Goal: Task Accomplishment & Management: Complete application form

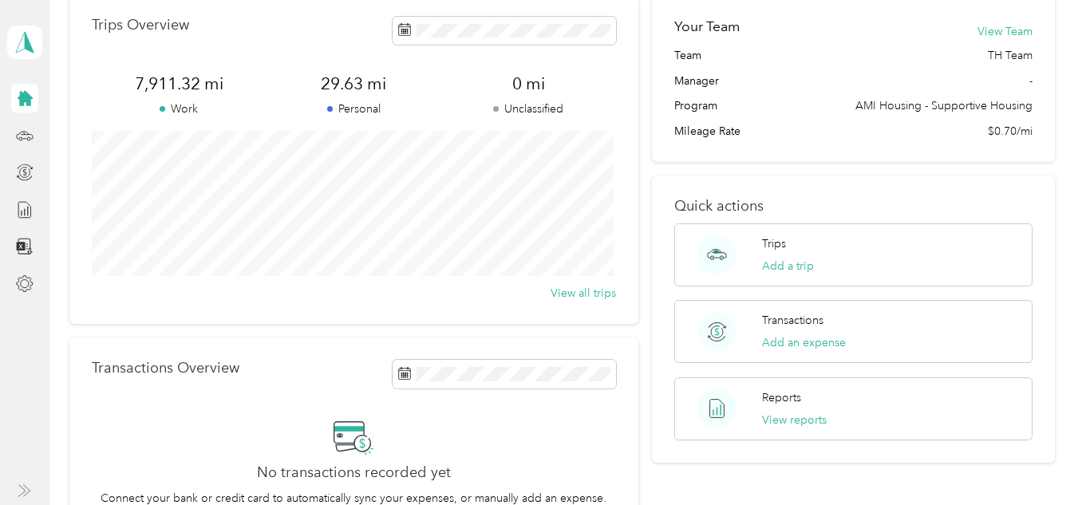
scroll to position [80, 0]
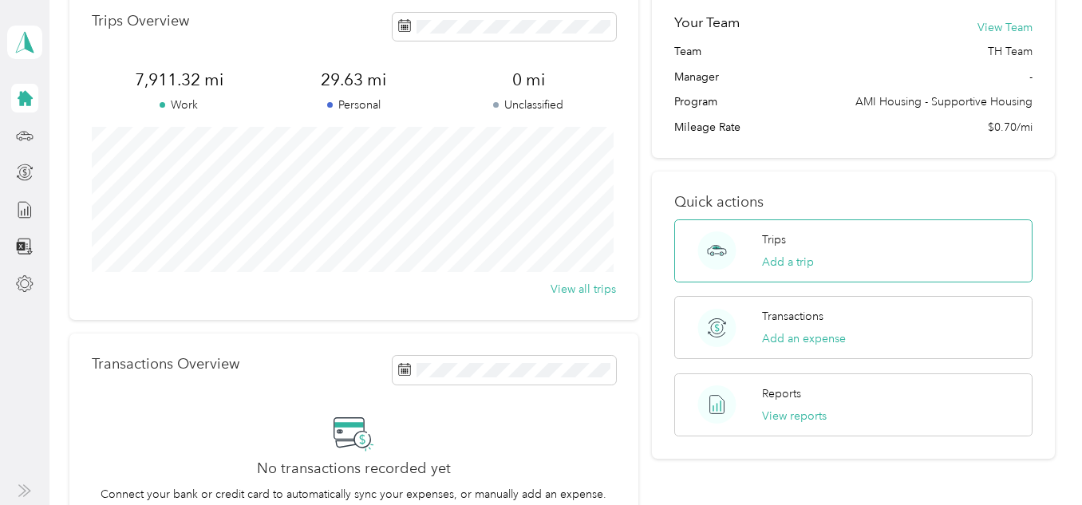
click at [815, 252] on div "Trips Add a trip" at bounding box center [854, 251] width 358 height 63
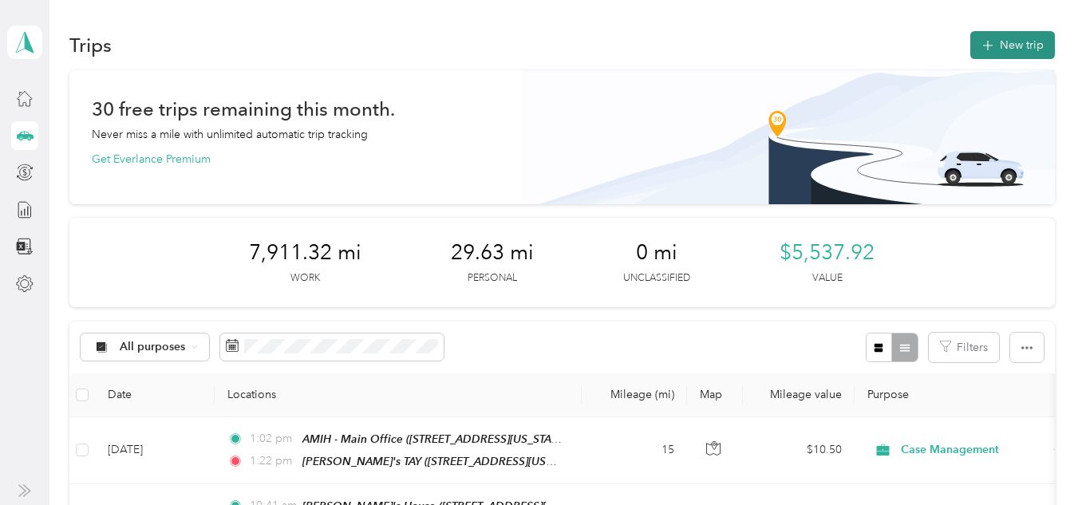
click at [1023, 42] on button "New trip" at bounding box center [1013, 45] width 85 height 28
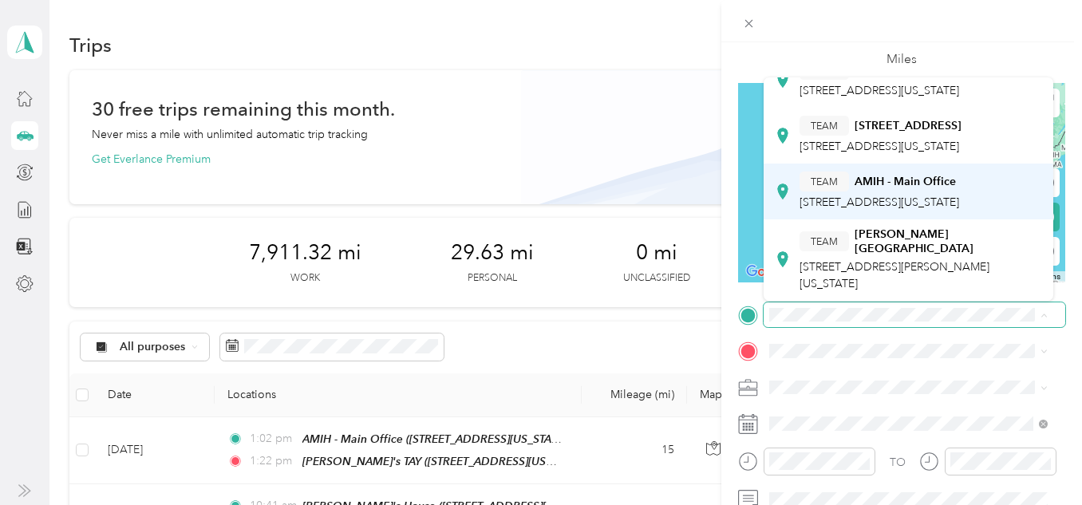
scroll to position [228, 0]
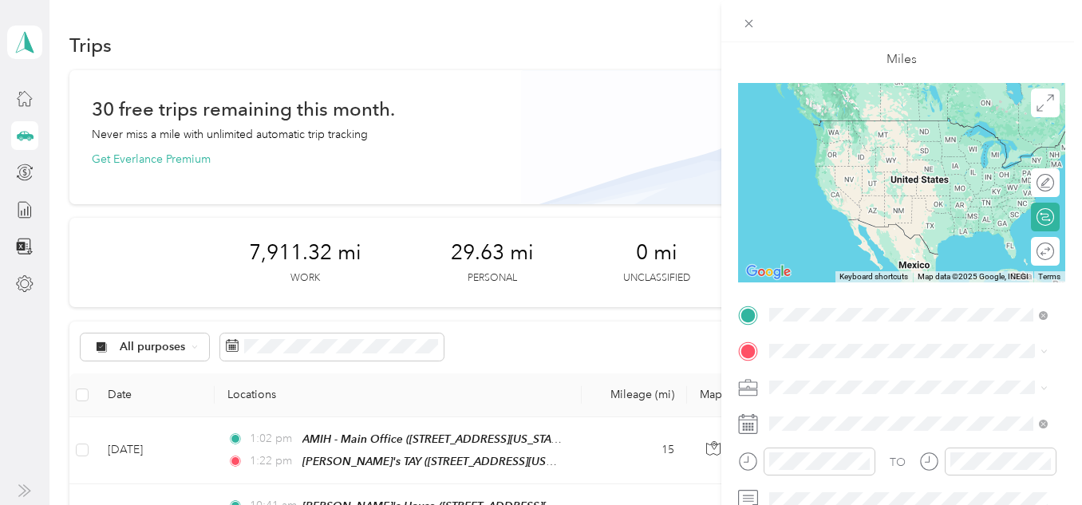
click at [876, 158] on div "TEAM [PERSON_NAME]'s TAY [STREET_ADDRESS][US_STATE]" at bounding box center [890, 138] width 180 height 39
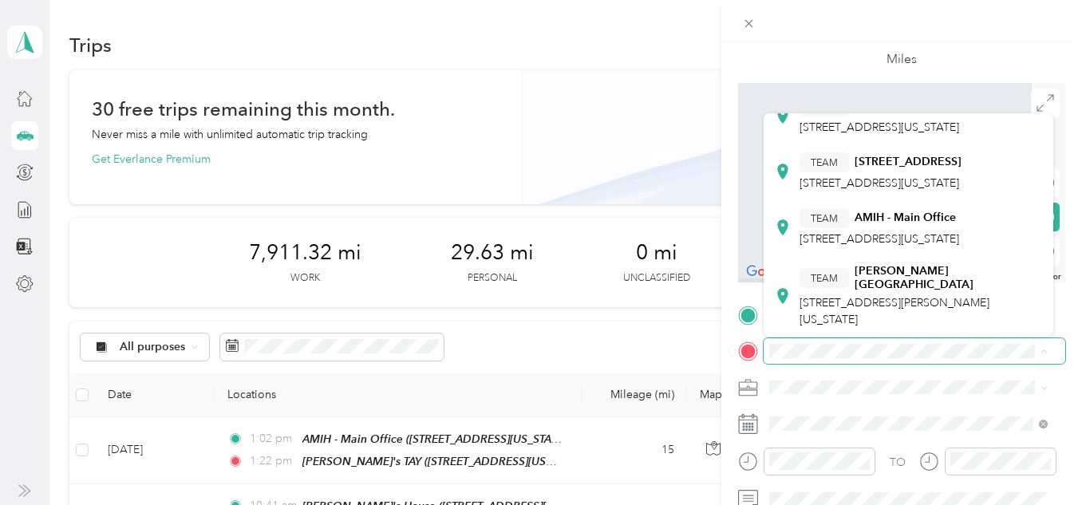
scroll to position [548, 0]
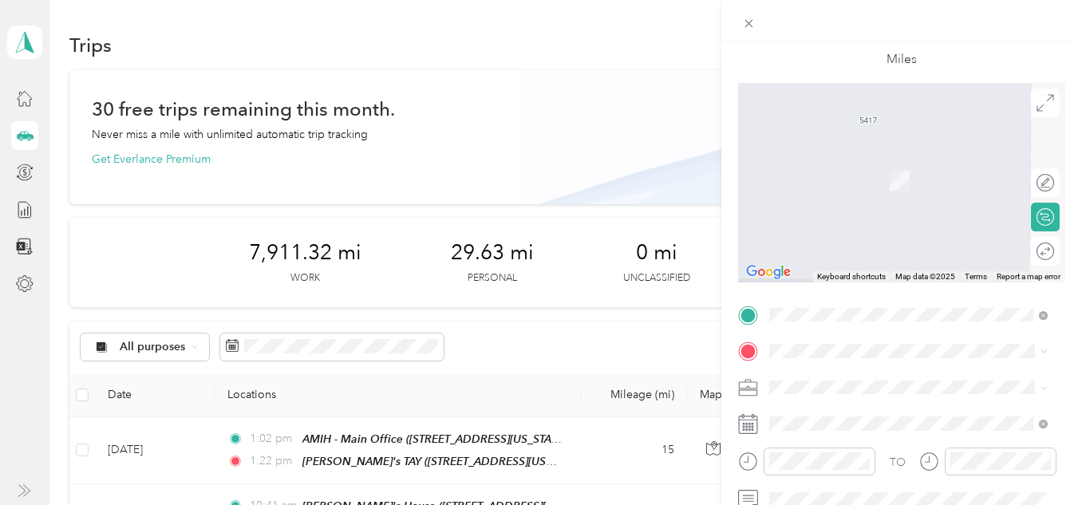
click at [884, 179] on div "[PERSON_NAME]’s [STREET_ADDRESS]" at bounding box center [850, 163] width 101 height 34
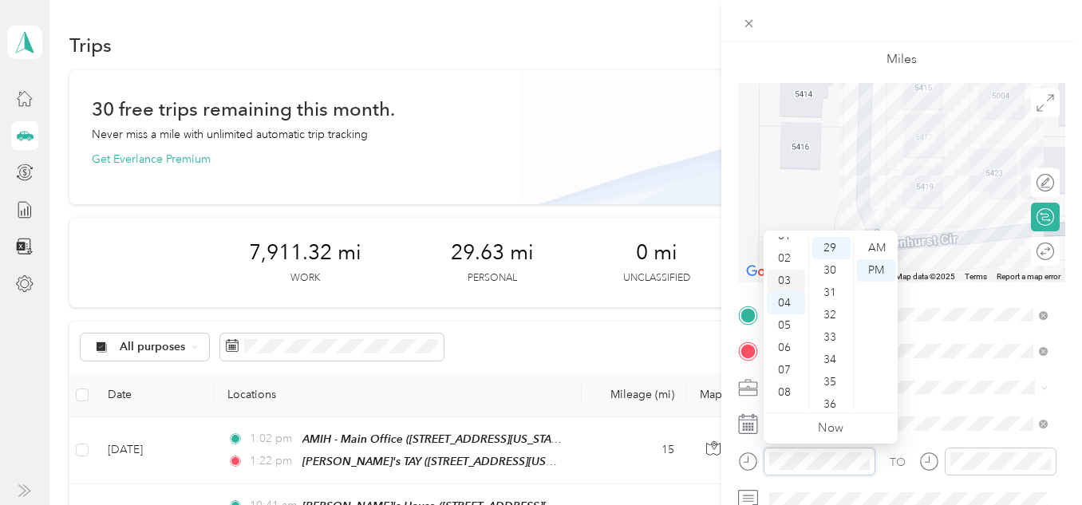
scroll to position [10, 0]
click at [781, 281] on div "02" at bounding box center [786, 283] width 38 height 22
click at [827, 275] on div "30" at bounding box center [832, 270] width 38 height 22
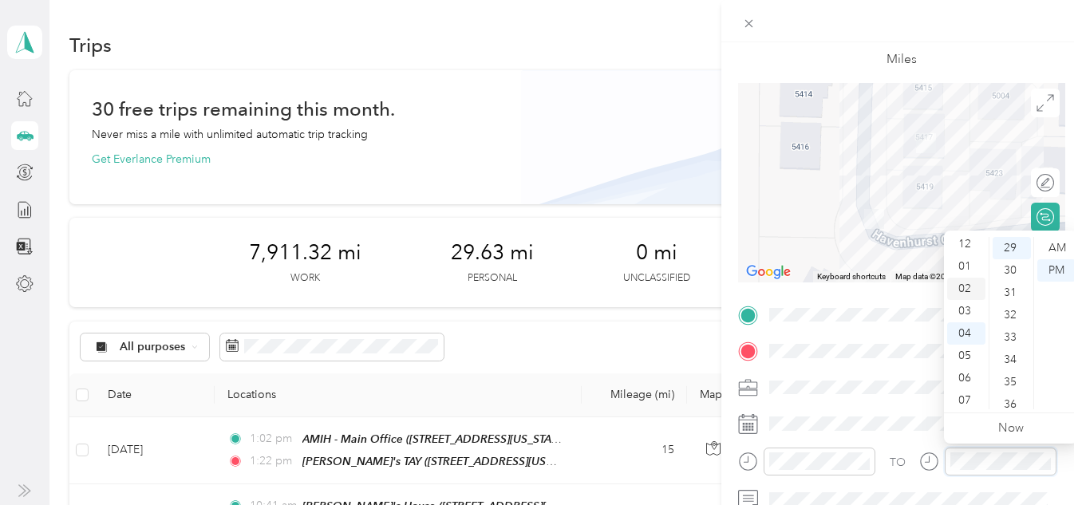
scroll to position [0, 0]
click at [965, 292] on div "02" at bounding box center [967, 293] width 38 height 22
click at [1007, 361] on div "34" at bounding box center [1012, 360] width 38 height 22
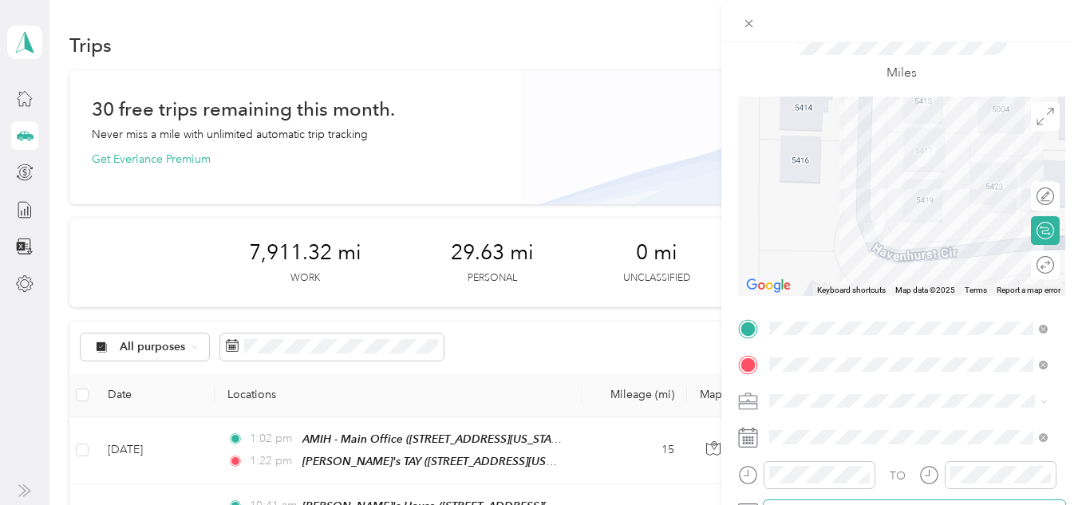
scroll to position [0, 0]
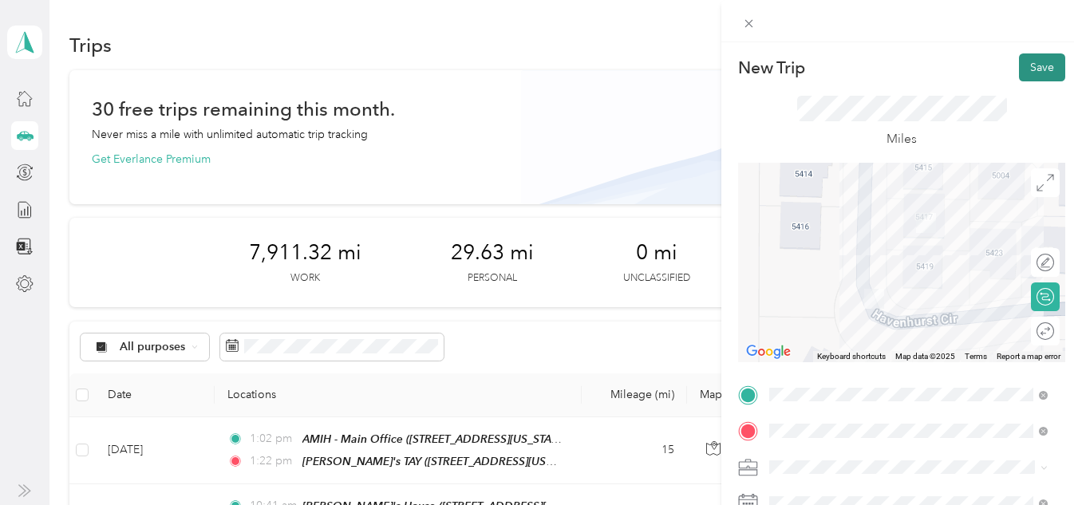
click at [1036, 58] on button "Save" at bounding box center [1042, 67] width 46 height 28
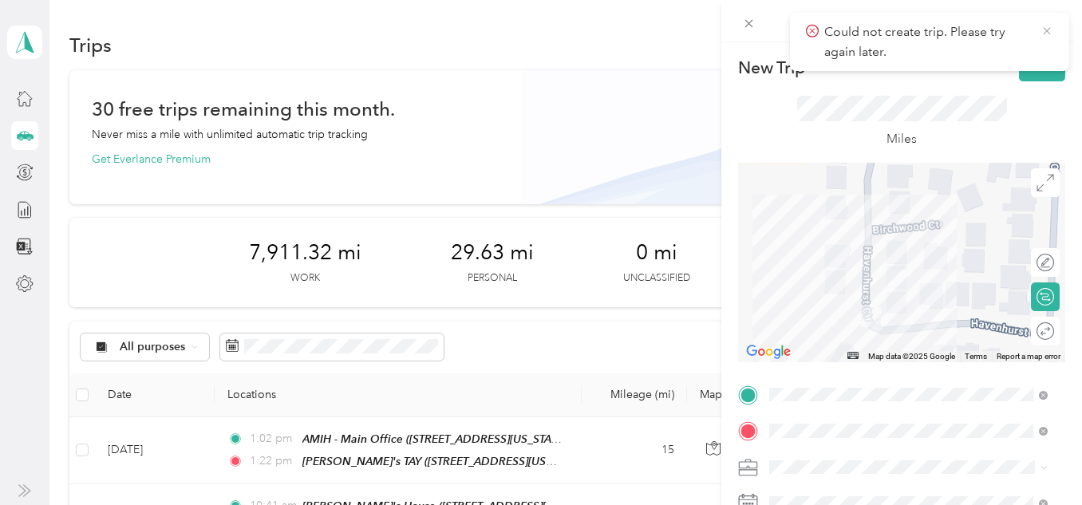
click at [1053, 38] on icon at bounding box center [1047, 31] width 13 height 14
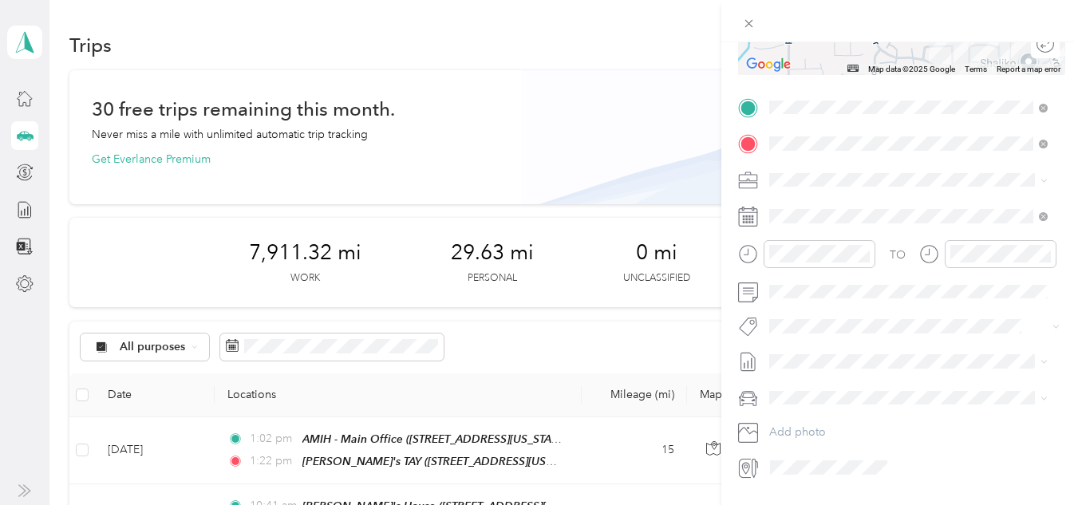
scroll to position [319, 0]
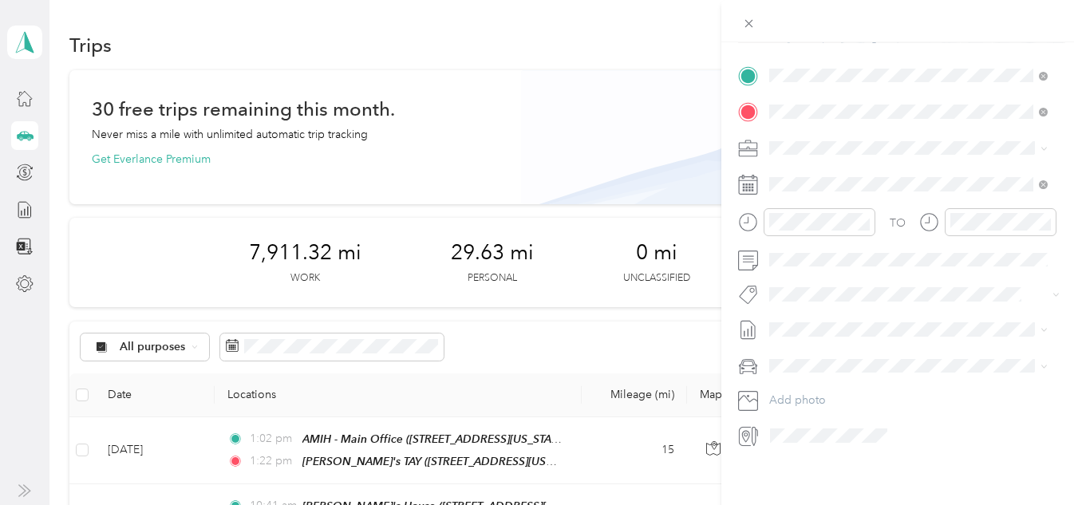
click at [899, 435] on div at bounding box center [915, 436] width 301 height 26
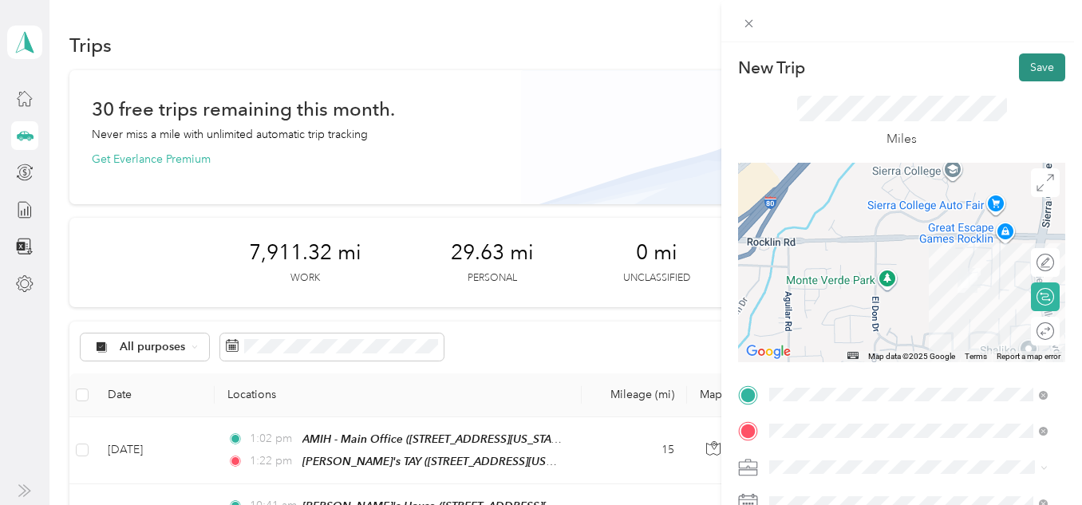
click at [1044, 62] on button "Save" at bounding box center [1042, 67] width 46 height 28
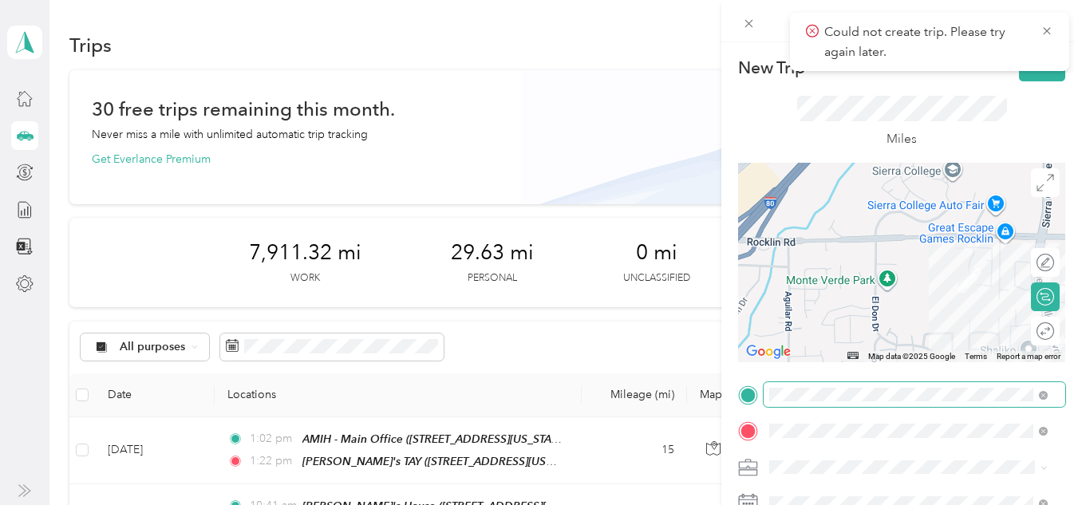
click at [789, 385] on span at bounding box center [915, 395] width 302 height 26
click at [865, 226] on span "[STREET_ADDRESS][US_STATE]" at bounding box center [880, 230] width 160 height 14
click at [852, 403] on span at bounding box center [915, 395] width 302 height 26
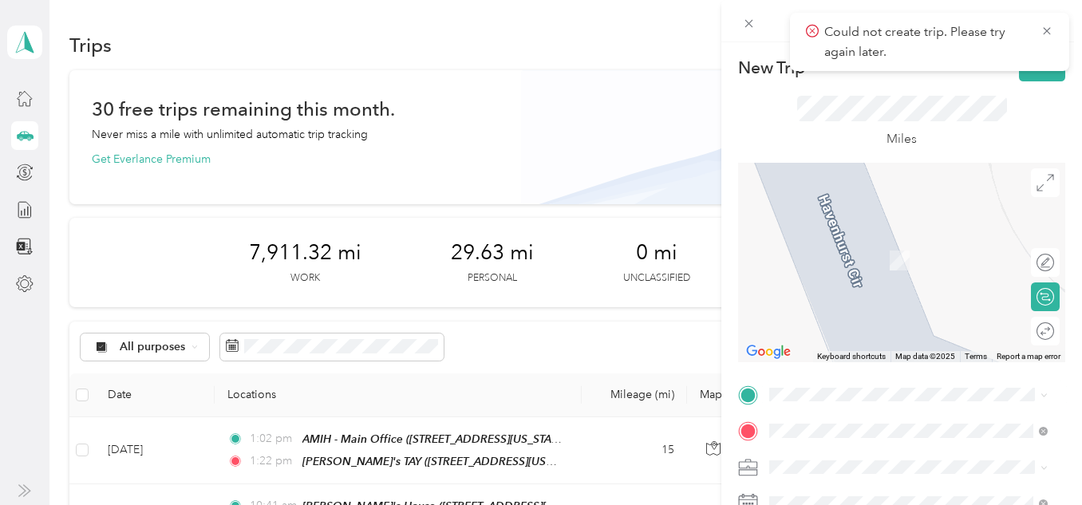
click at [920, 228] on span "[STREET_ADDRESS][US_STATE]" at bounding box center [880, 221] width 160 height 14
click at [892, 236] on div "TEAM [PERSON_NAME]'s TAY [STREET_ADDRESS][US_STATE]" at bounding box center [890, 218] width 180 height 39
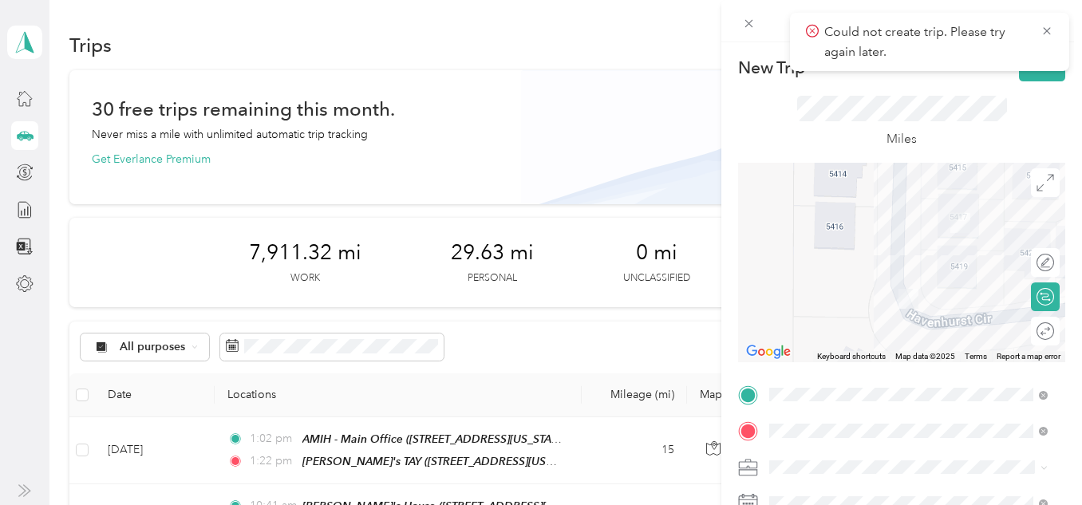
click at [1043, 26] on icon at bounding box center [1047, 31] width 13 height 14
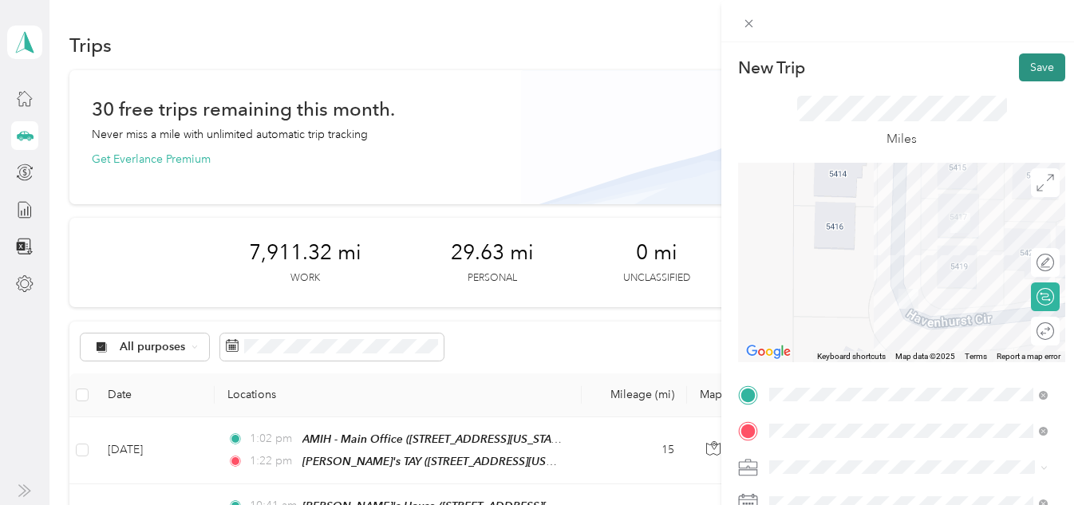
click at [1034, 71] on button "Save" at bounding box center [1042, 67] width 46 height 28
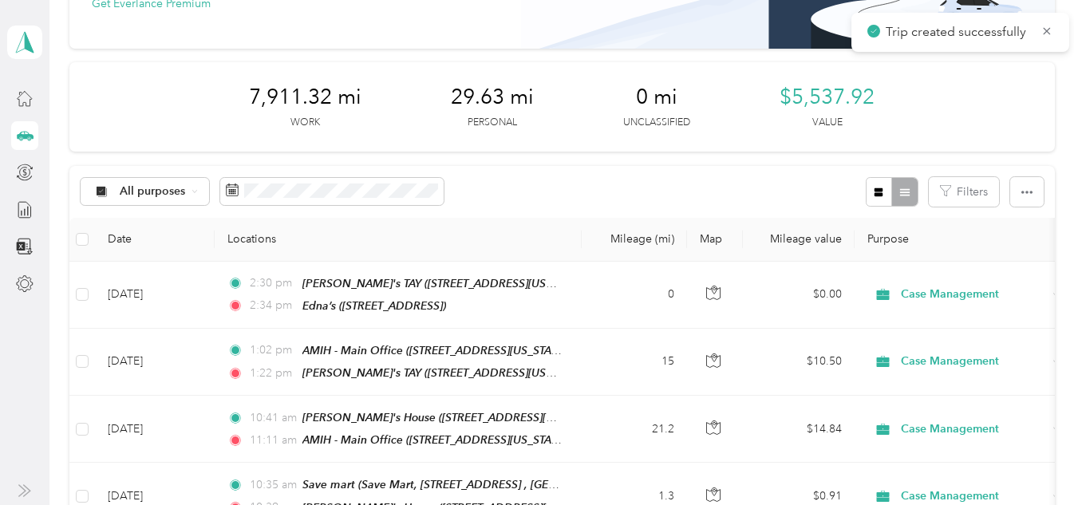
scroll to position [160, 0]
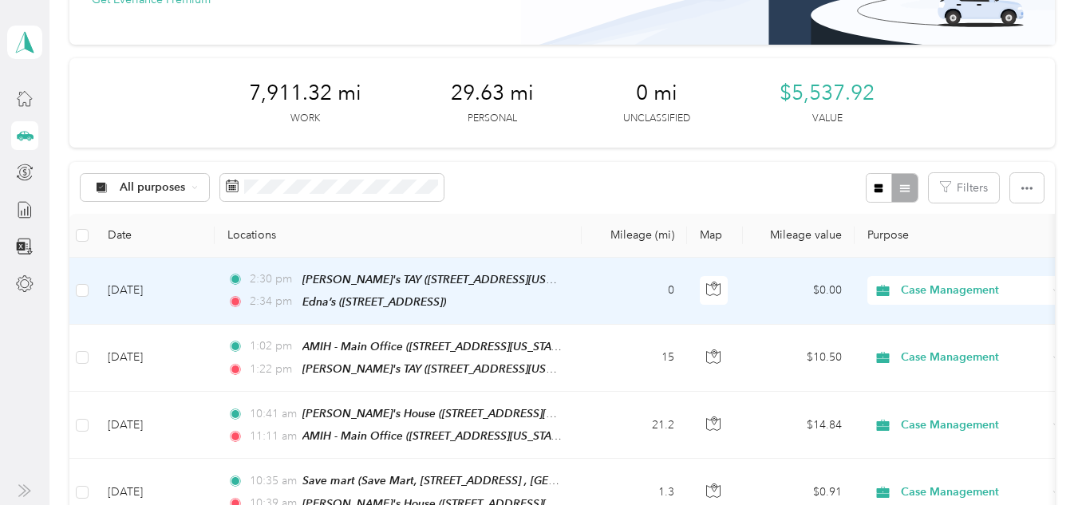
click at [839, 284] on td "$0.00" at bounding box center [799, 291] width 112 height 67
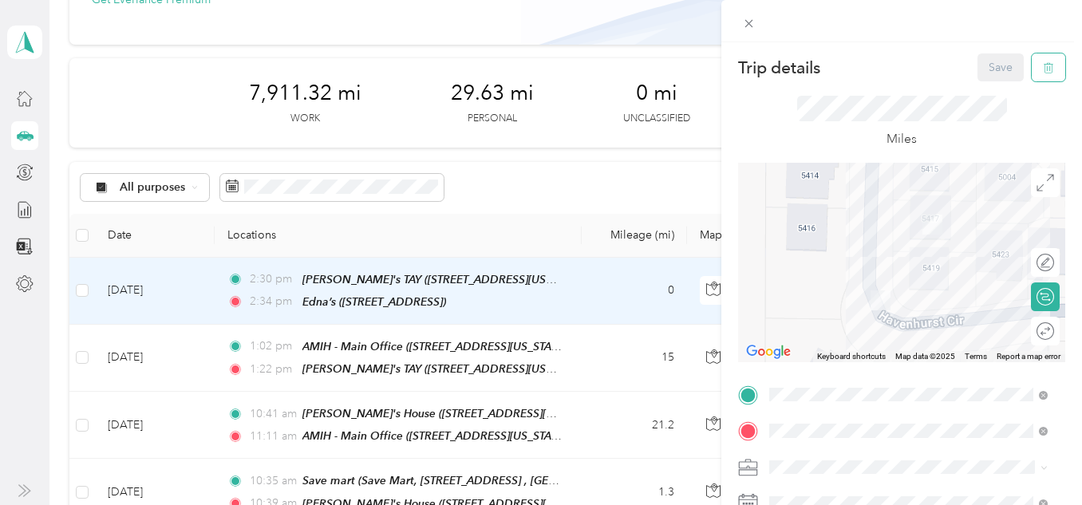
click at [1032, 62] on button "button" at bounding box center [1049, 67] width 34 height 28
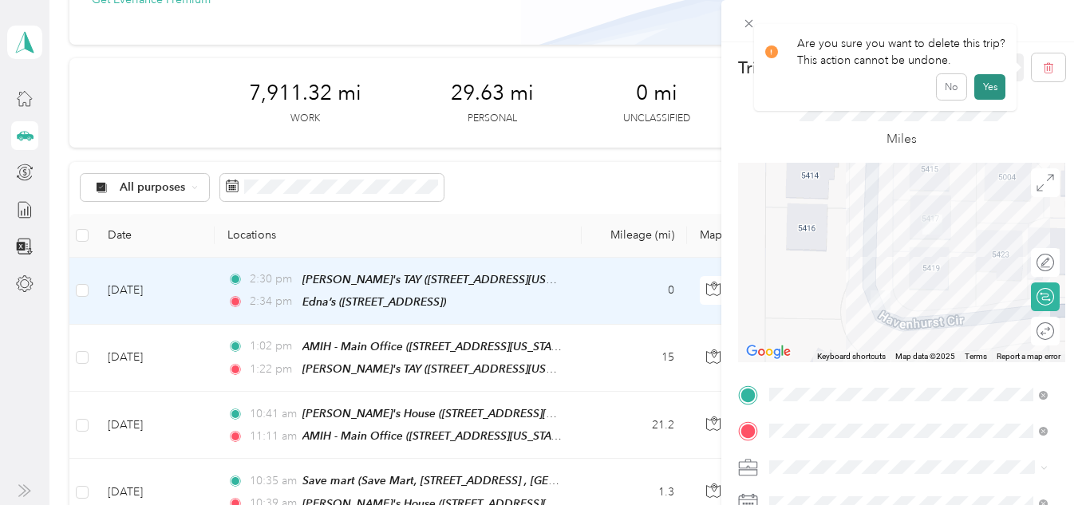
click at [1000, 89] on button "Yes" at bounding box center [990, 87] width 31 height 26
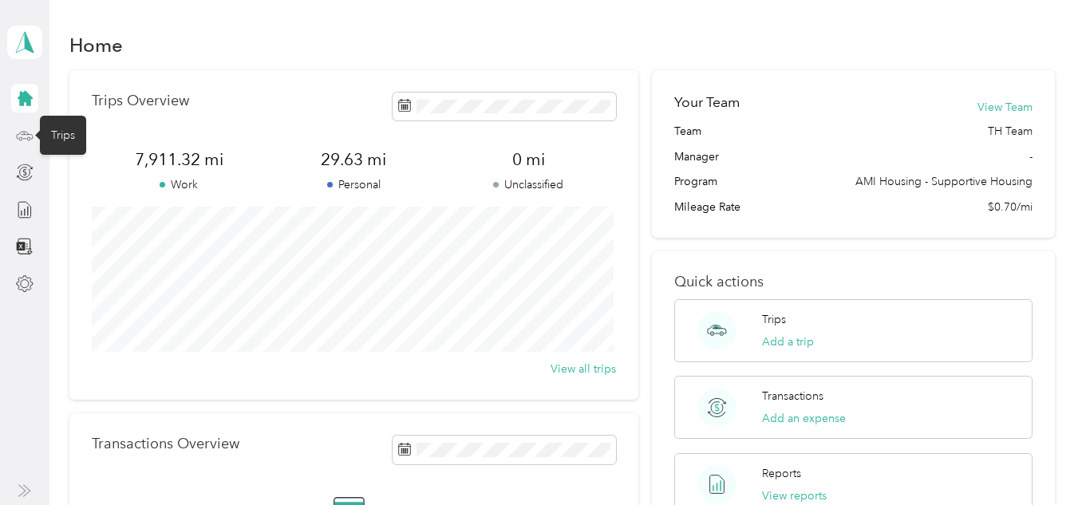
click at [18, 129] on icon at bounding box center [25, 136] width 18 height 18
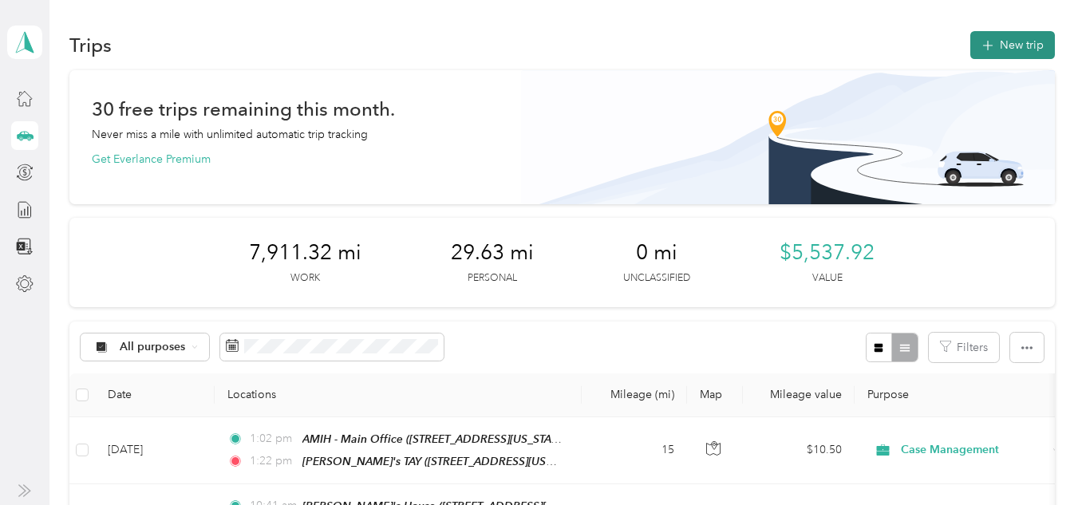
click at [1024, 45] on button "New trip" at bounding box center [1013, 45] width 85 height 28
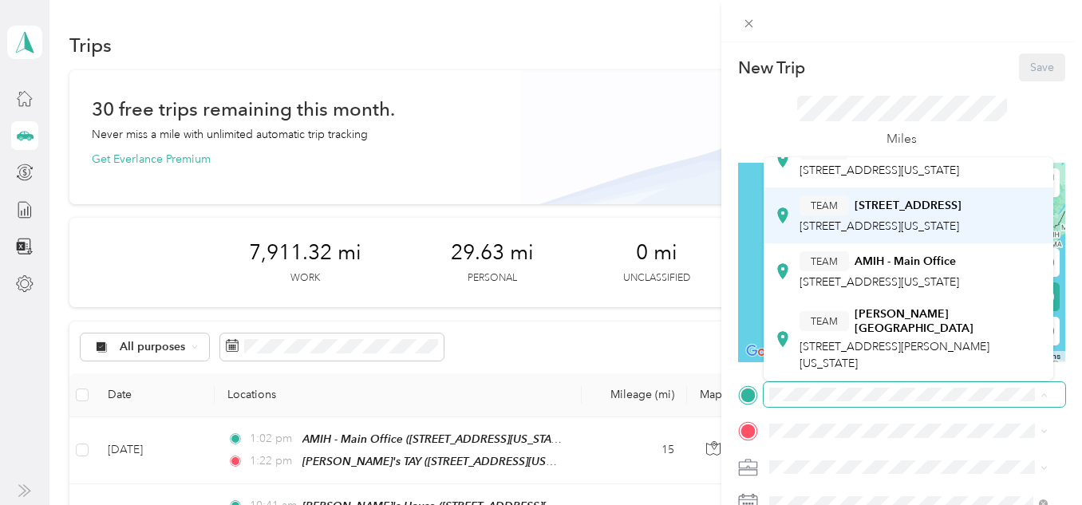
scroll to position [548, 0]
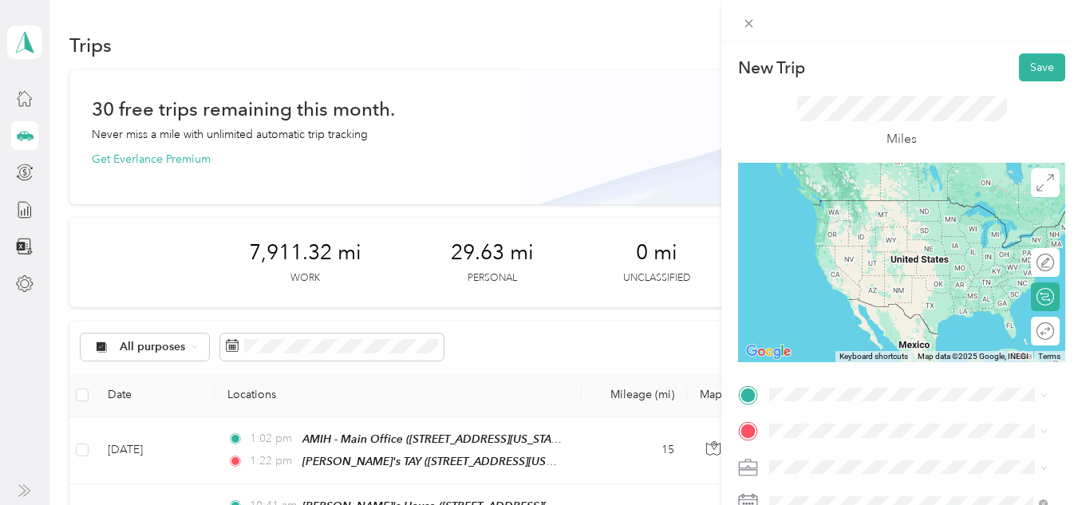
click at [912, 225] on span "[STREET_ADDRESS][US_STATE]" at bounding box center [880, 223] width 160 height 14
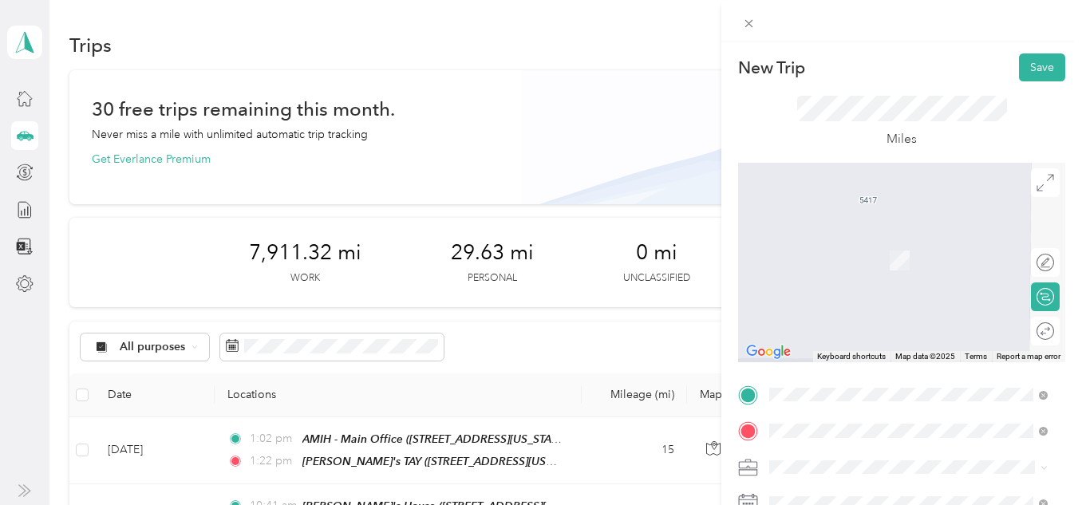
click at [896, 268] on div "[PERSON_NAME]’s [STREET_ADDRESS]" at bounding box center [850, 252] width 101 height 34
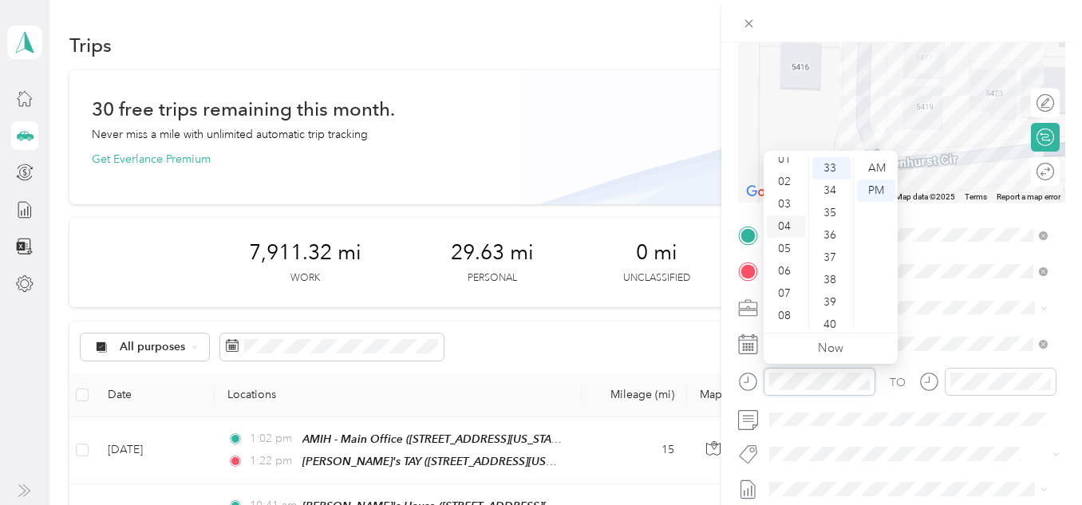
scroll to position [10, 0]
click at [790, 207] on div "02" at bounding box center [786, 203] width 38 height 22
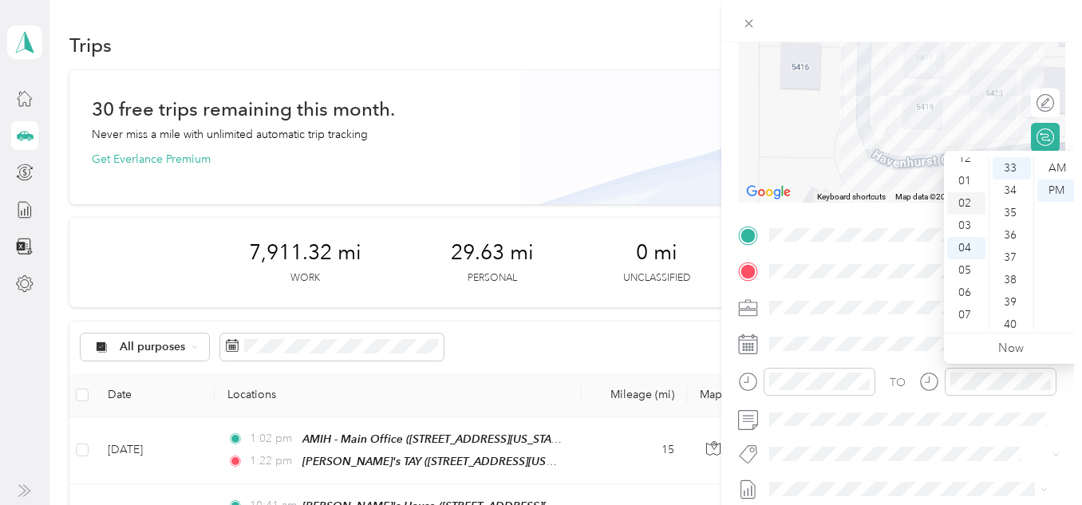
click at [965, 201] on div "02" at bounding box center [967, 203] width 38 height 22
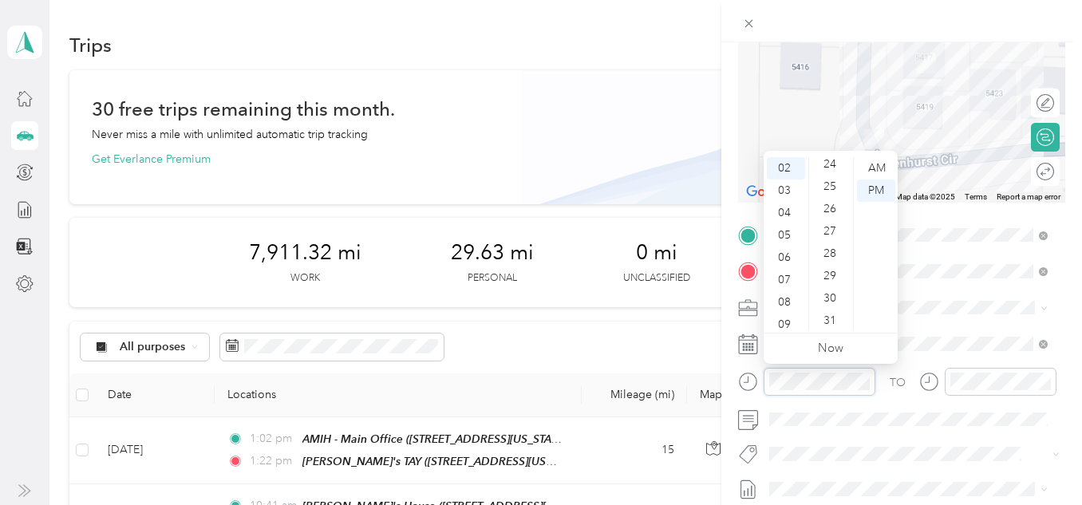
scroll to position [578, 0]
click at [837, 262] on div "30" at bounding box center [832, 261] width 38 height 22
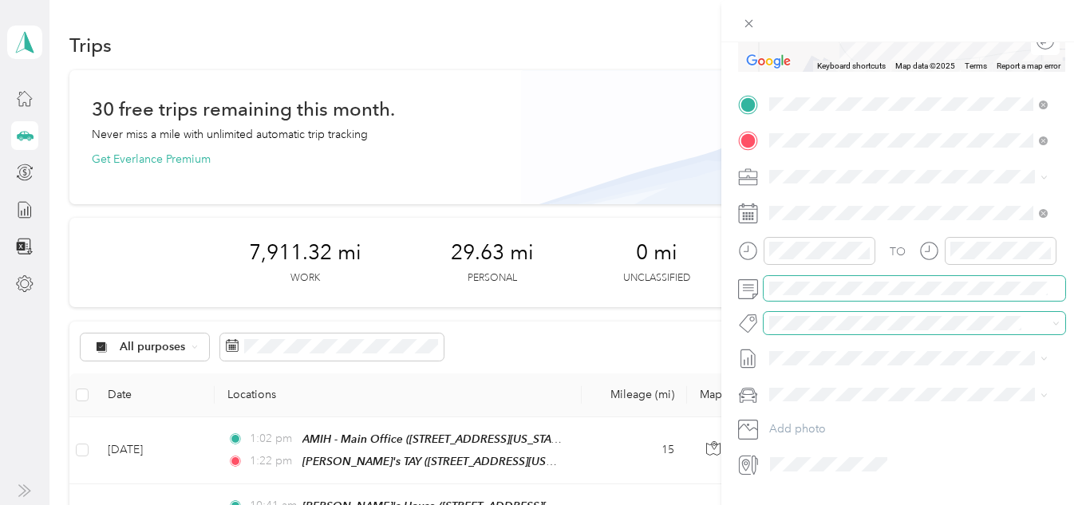
scroll to position [333, 0]
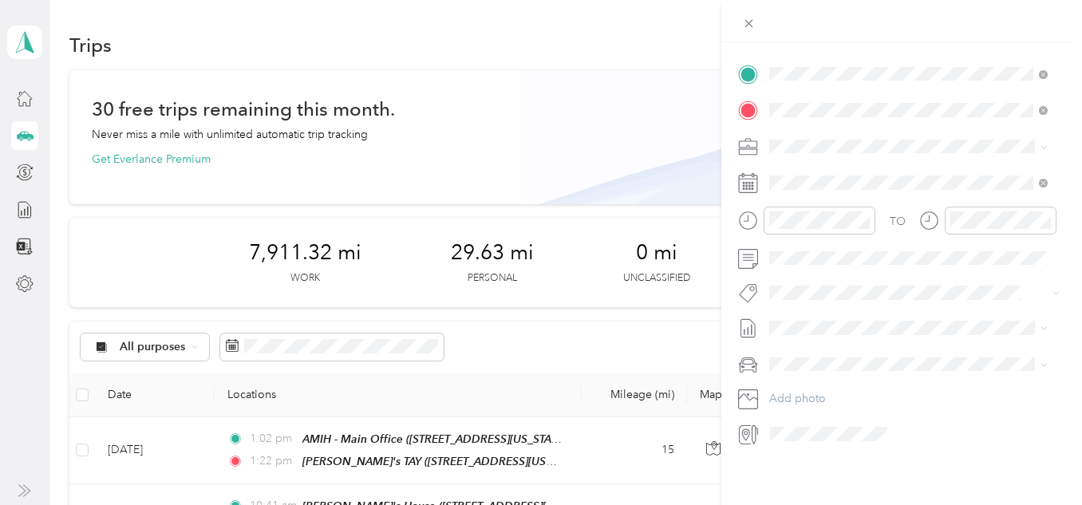
click at [150, 349] on div "New Trip Save This trip cannot be edited because it is either under review, app…" at bounding box center [541, 252] width 1082 height 505
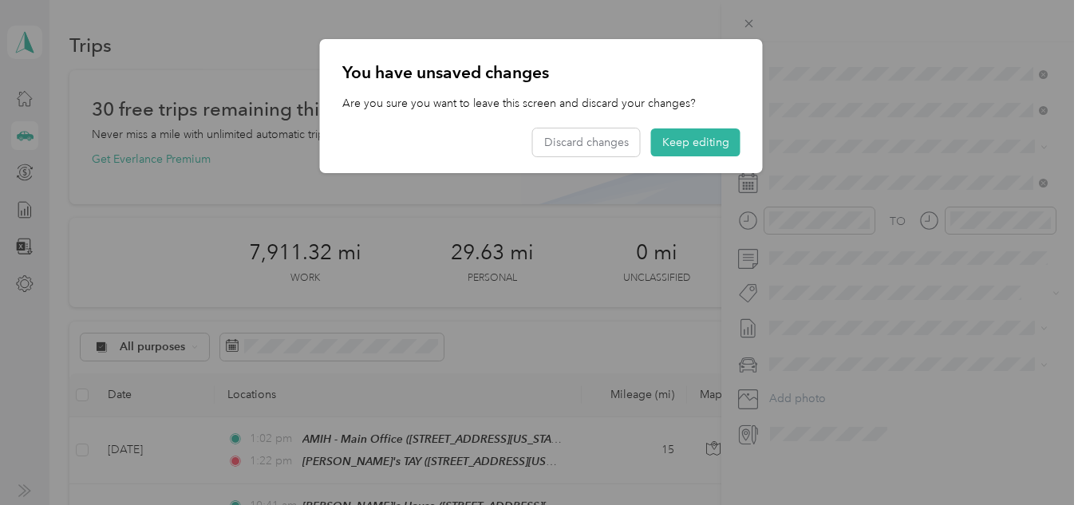
click at [150, 349] on div at bounding box center [541, 252] width 1082 height 505
click at [670, 143] on button "Keep editing" at bounding box center [695, 143] width 89 height 28
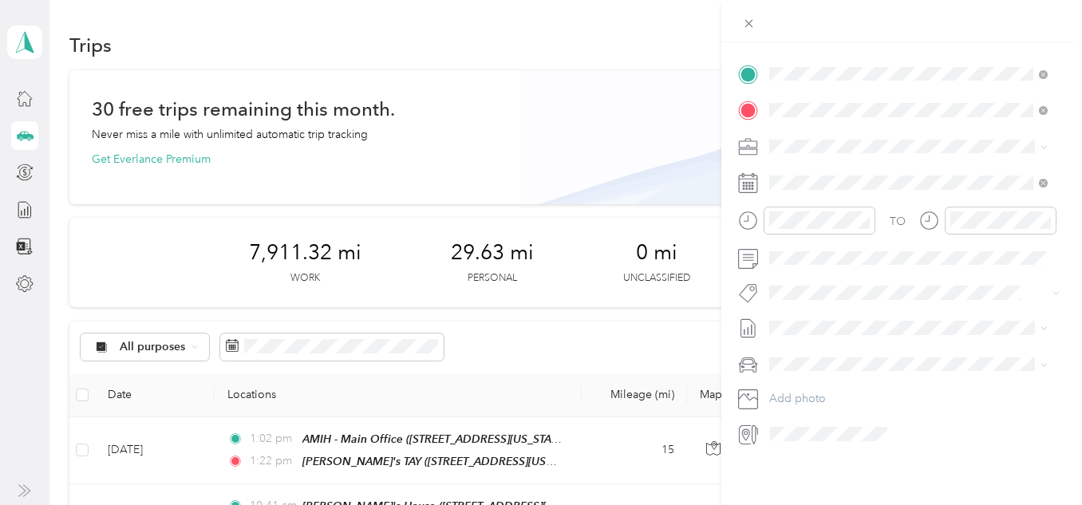
click at [741, 425] on icon at bounding box center [748, 435] width 21 height 21
click at [748, 428] on icon at bounding box center [747, 435] width 10 height 14
drag, startPoint x: 748, startPoint y: 425, endPoint x: 749, endPoint y: 397, distance: 28.7
click at [749, 428] on icon at bounding box center [747, 435] width 10 height 14
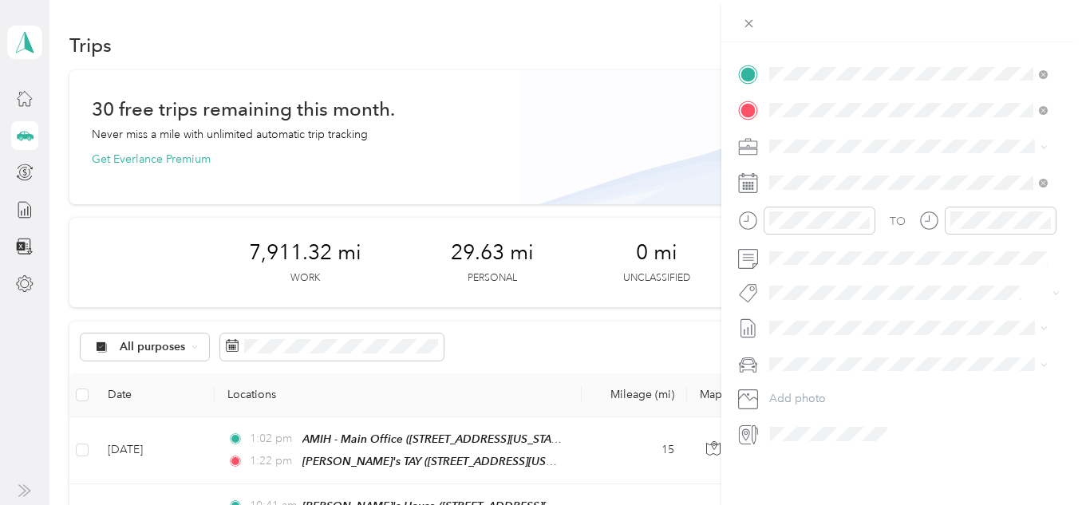
click at [749, 390] on icon at bounding box center [748, 400] width 20 height 20
click at [749, 355] on icon at bounding box center [748, 365] width 20 height 20
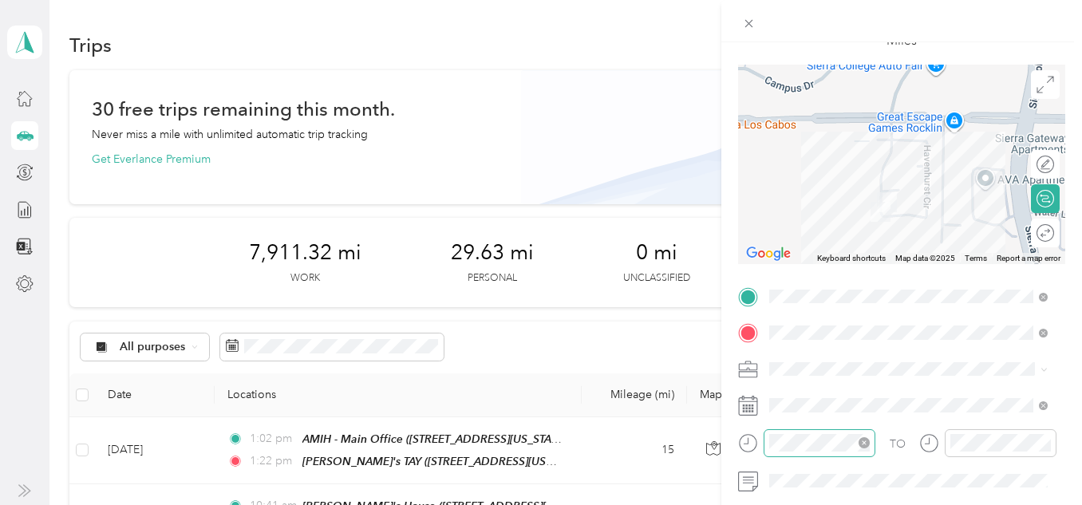
scroll to position [14, 0]
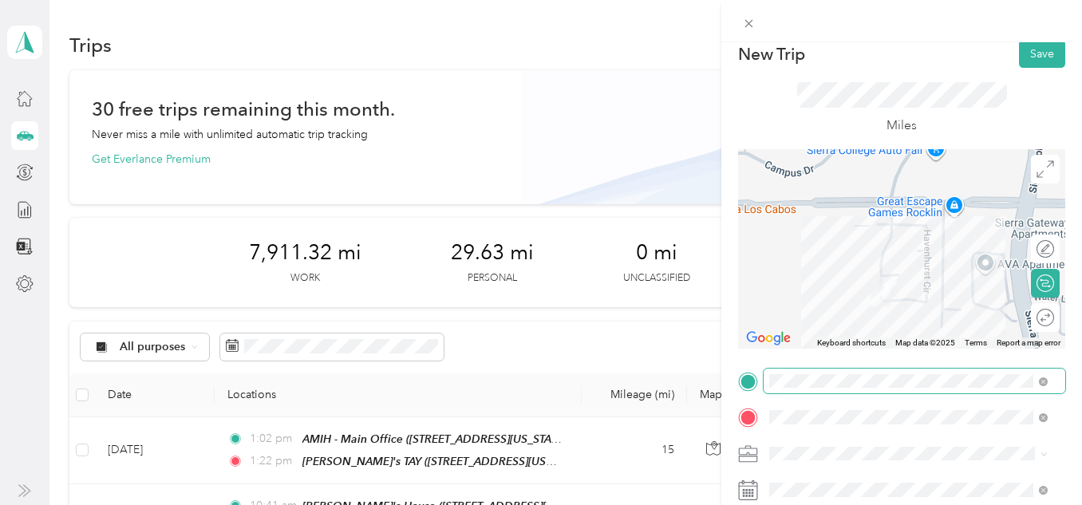
click at [797, 390] on span at bounding box center [915, 382] width 302 height 26
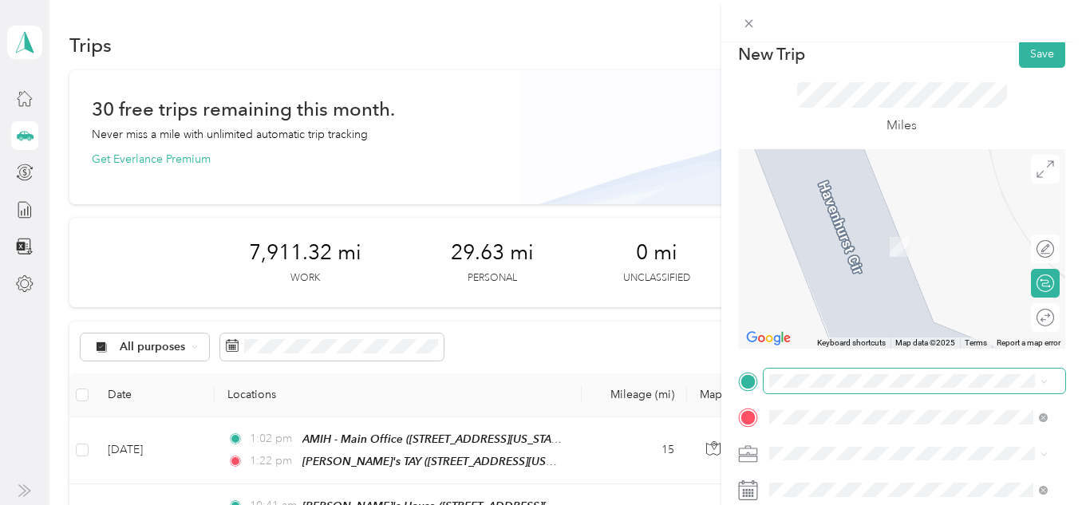
click at [818, 388] on span at bounding box center [915, 382] width 302 height 26
click at [814, 219] on div "[PERSON_NAME]’s [STREET_ADDRESS]" at bounding box center [850, 202] width 101 height 34
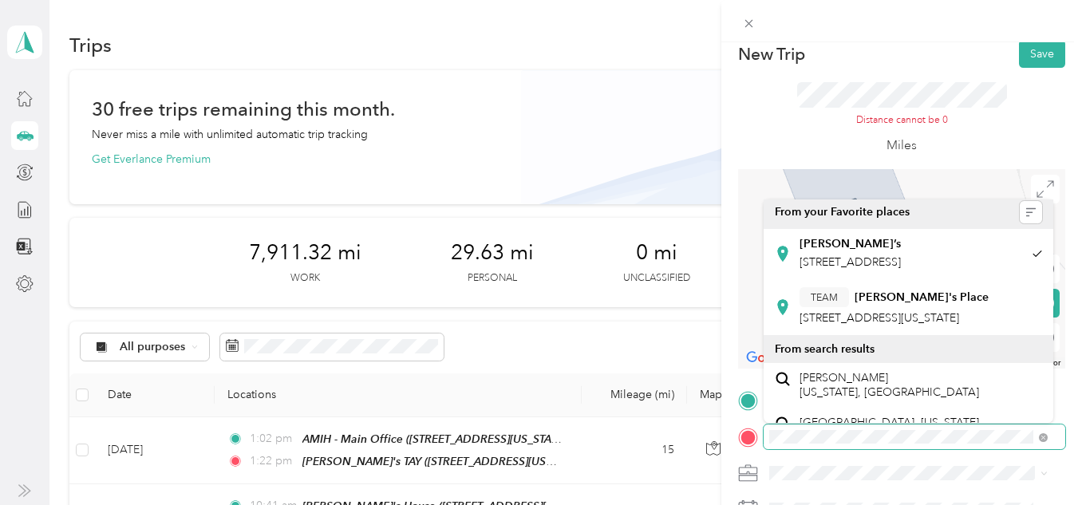
scroll to position [0, 0]
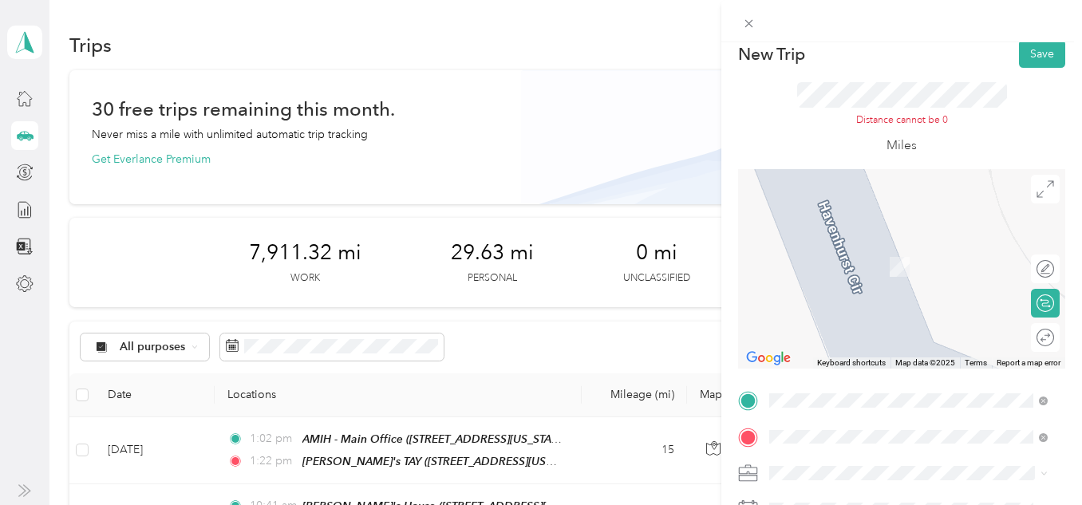
click at [869, 283] on div "TEAM AMIH - Main Office [STREET_ADDRESS][US_STATE]" at bounding box center [908, 261] width 267 height 45
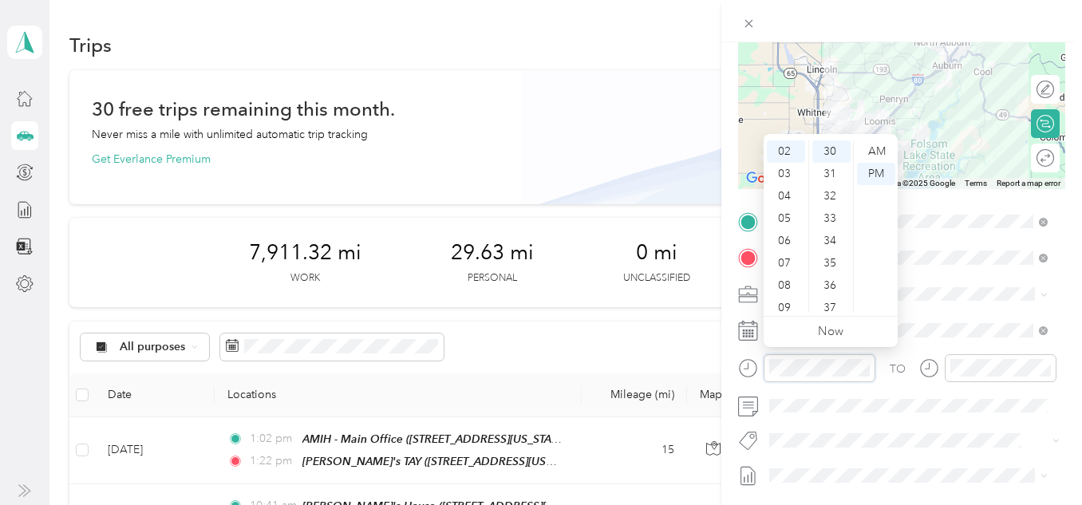
scroll to position [333, 0]
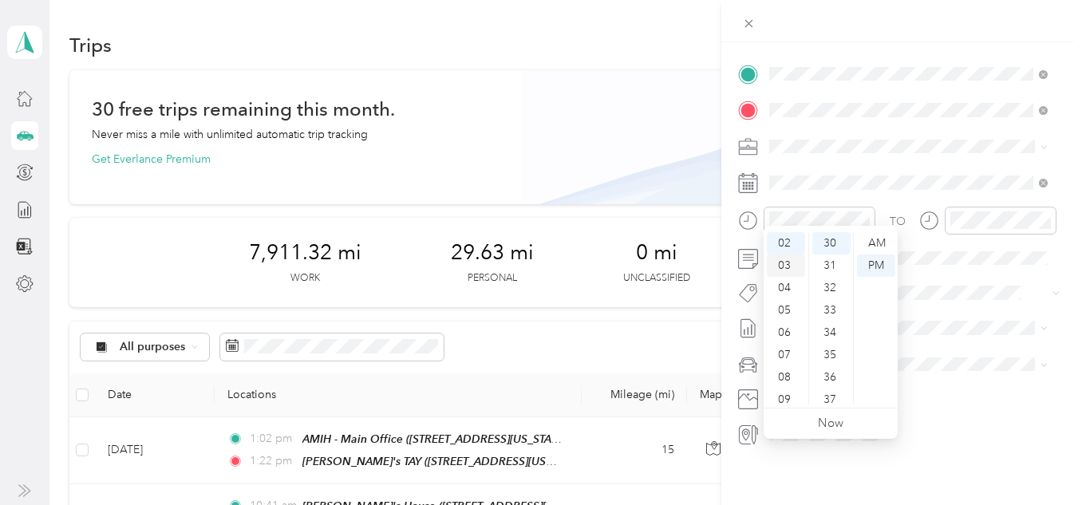
click at [789, 257] on div "03" at bounding box center [786, 266] width 38 height 22
click at [784, 265] on div "04" at bounding box center [786, 266] width 38 height 22
click at [829, 246] on div "00" at bounding box center [832, 243] width 38 height 22
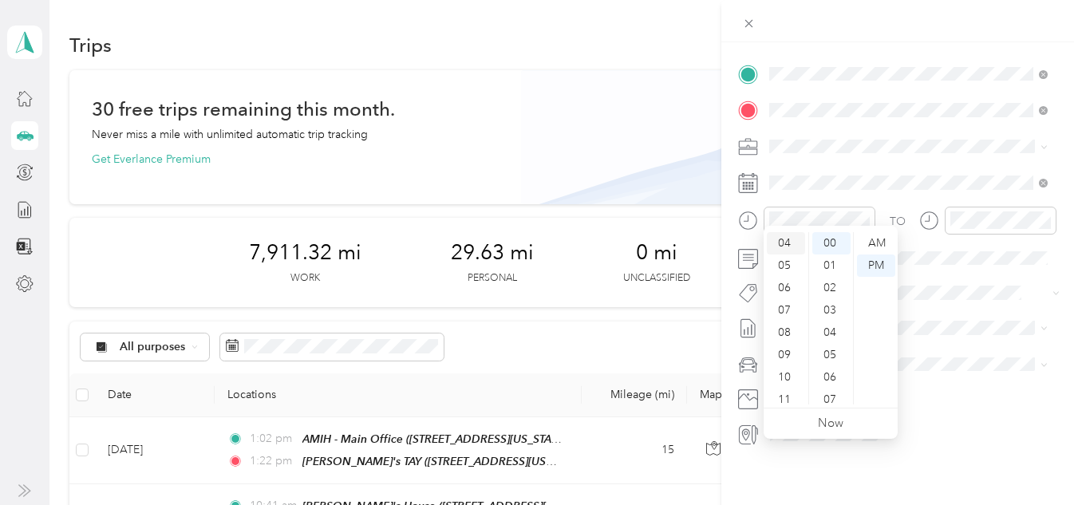
click at [790, 237] on div "04" at bounding box center [786, 243] width 38 height 22
click at [818, 239] on div "00" at bounding box center [832, 243] width 38 height 22
click at [782, 311] on div "03" at bounding box center [786, 310] width 38 height 22
click at [826, 251] on div "36" at bounding box center [832, 250] width 38 height 22
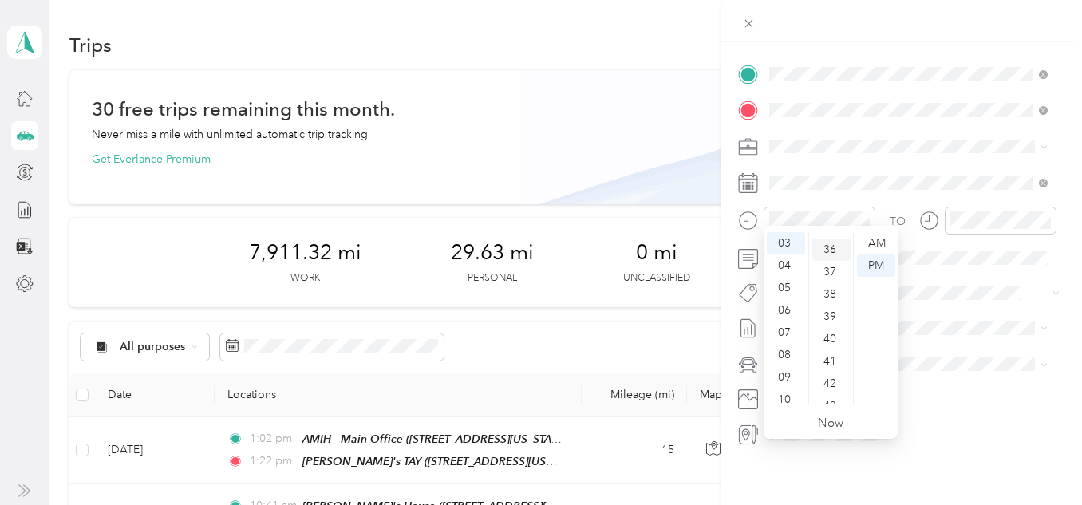
scroll to position [805, 0]
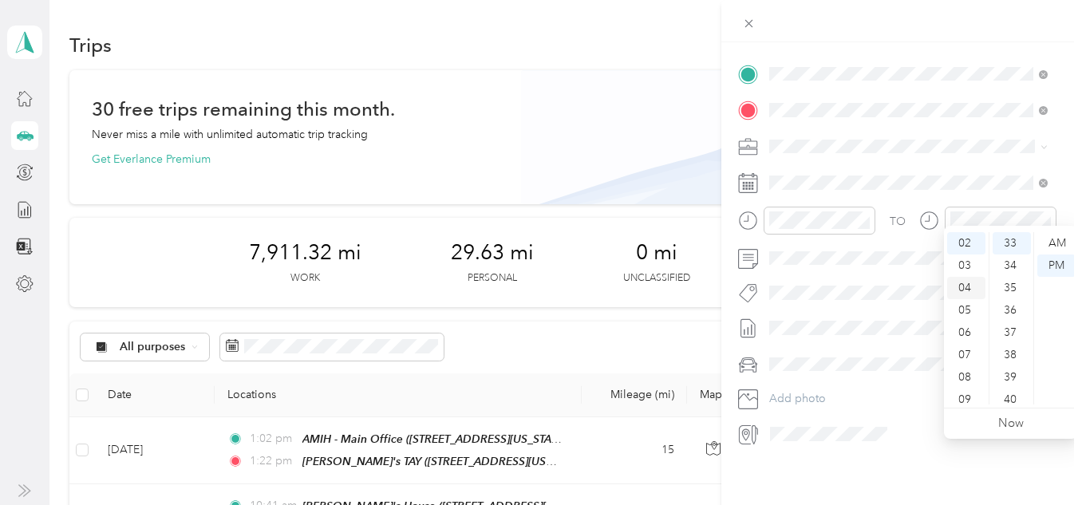
click at [969, 287] on div "04" at bounding box center [967, 288] width 38 height 22
click at [1010, 336] on div "04" at bounding box center [1012, 333] width 38 height 22
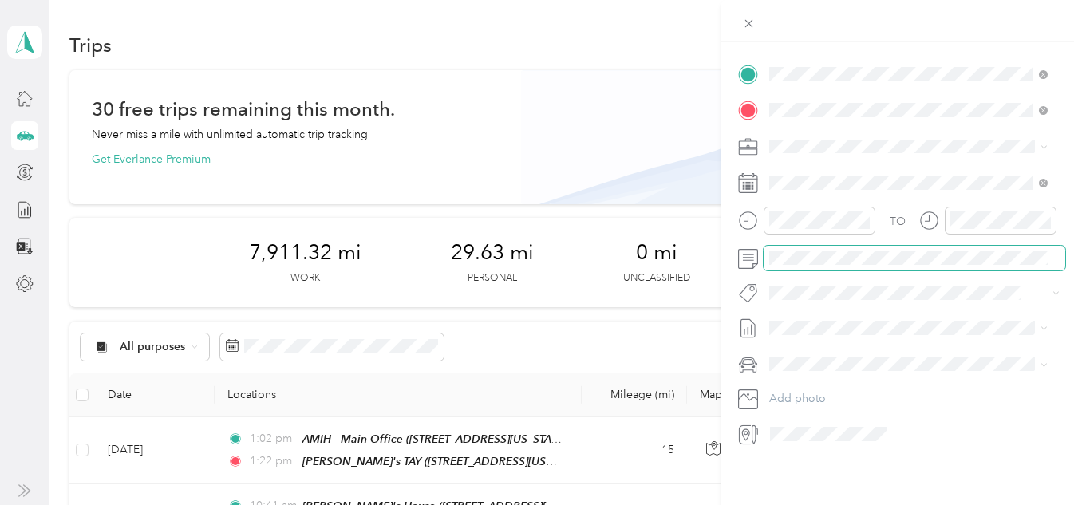
click at [752, 252] on div at bounding box center [901, 259] width 327 height 26
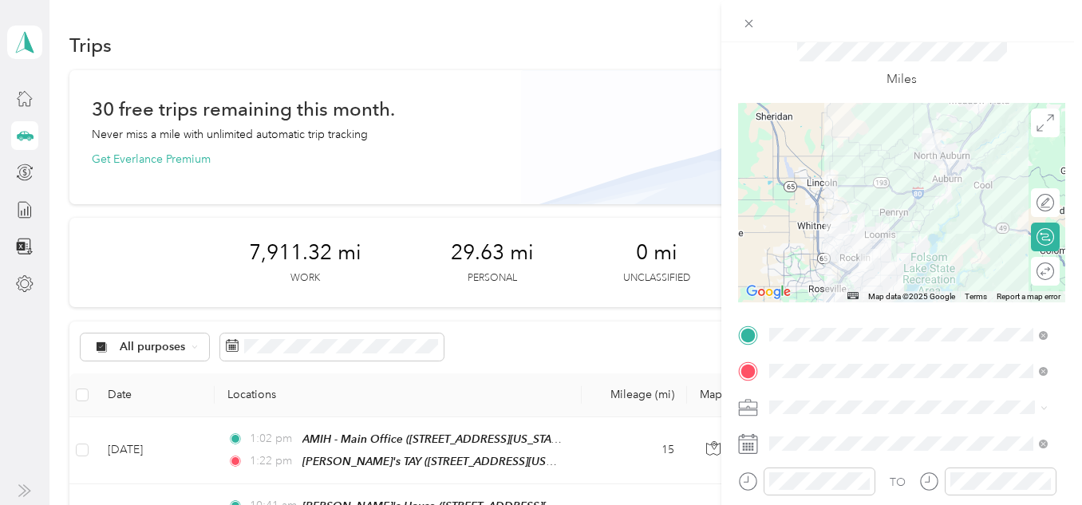
scroll to position [0, 0]
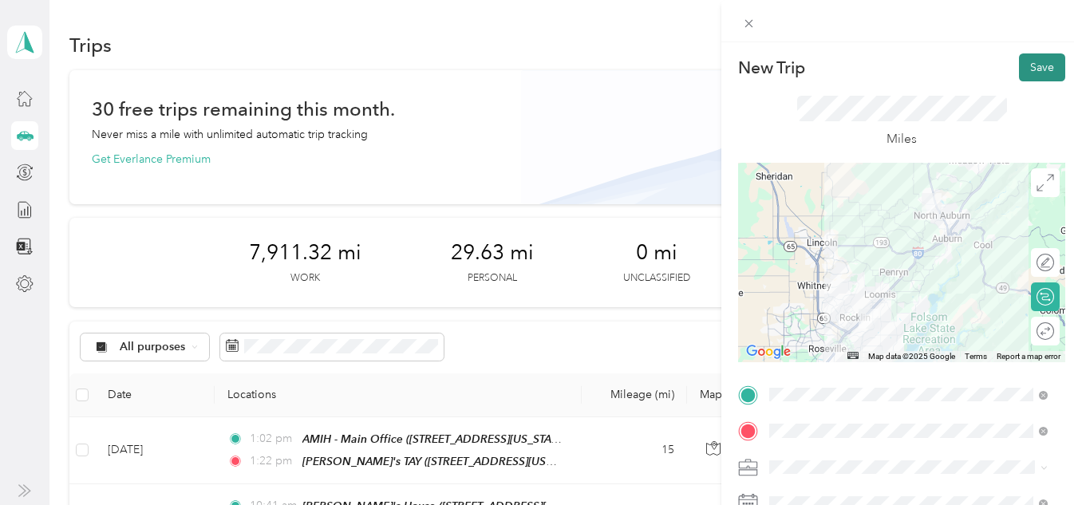
click at [1027, 57] on button "Save" at bounding box center [1042, 67] width 46 height 28
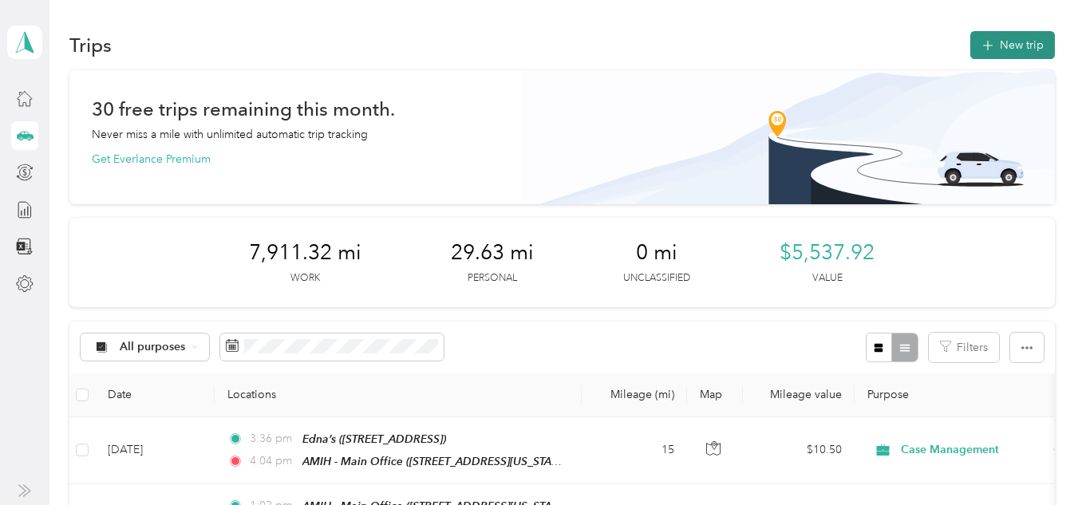
click at [996, 51] on button "New trip" at bounding box center [1013, 45] width 85 height 28
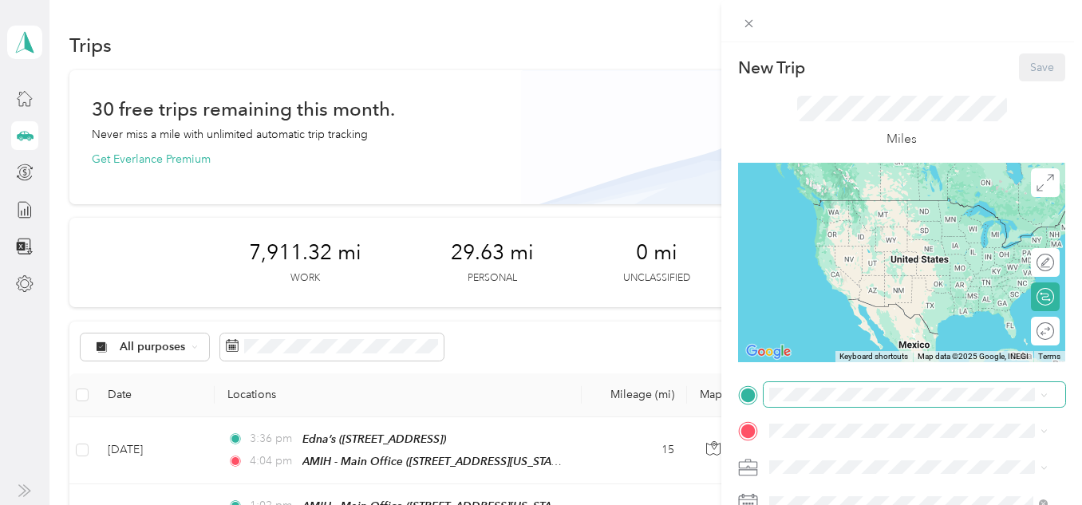
click at [789, 385] on span at bounding box center [915, 395] width 302 height 26
click at [869, 278] on strong "[PERSON_NAME]'s TAY" at bounding box center [917, 279] width 125 height 14
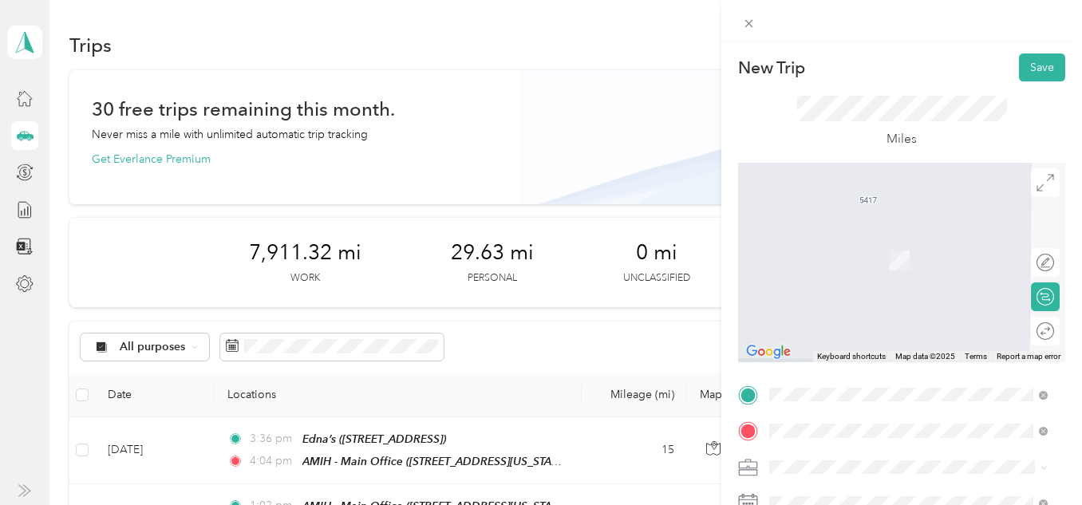
click at [823, 243] on div "[PERSON_NAME]’s [STREET_ADDRESS]" at bounding box center [850, 252] width 101 height 34
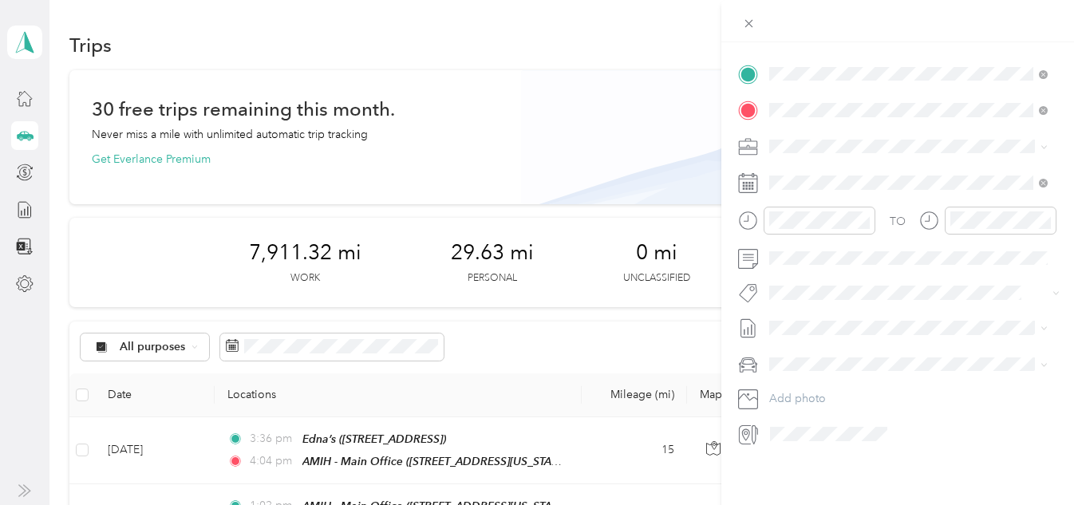
scroll to position [253, 0]
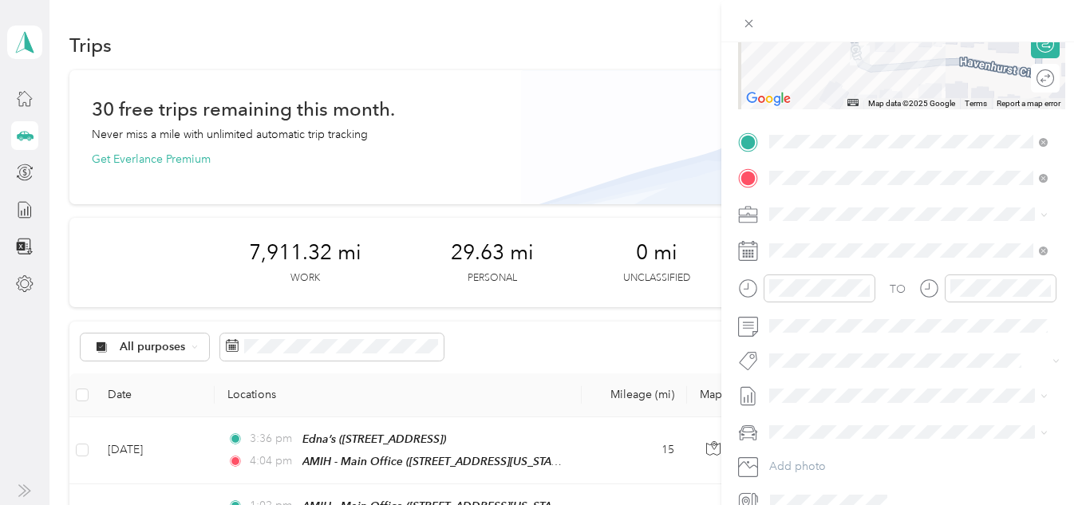
click at [879, 295] on span "[STREET_ADDRESS][US_STATE]" at bounding box center [880, 293] width 160 height 14
click at [910, 317] on span "[STREET_ADDRESS][US_STATE]" at bounding box center [880, 310] width 160 height 14
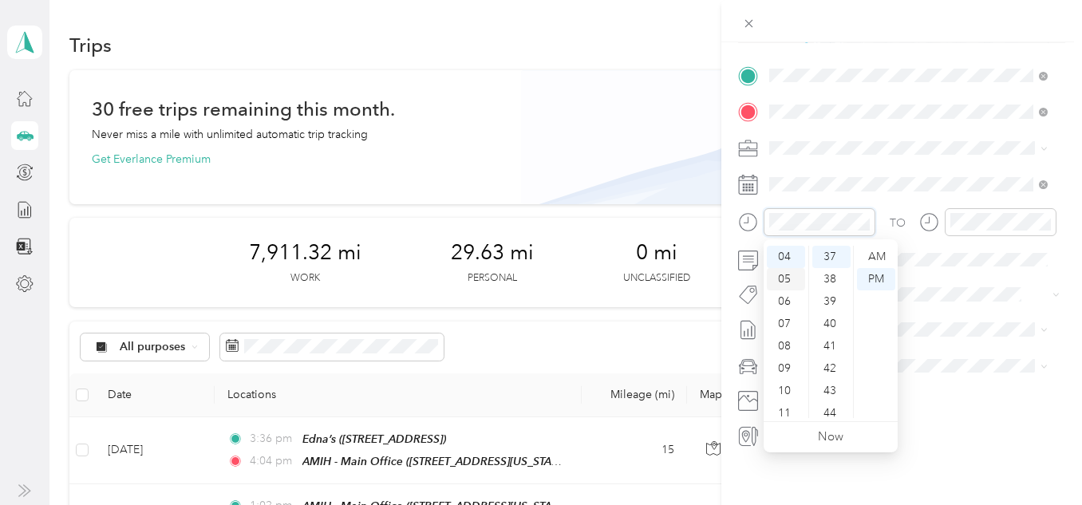
scroll to position [0, 0]
click at [787, 305] on div "02" at bounding box center [786, 302] width 38 height 22
click at [828, 338] on div "30" at bounding box center [832, 340] width 38 height 22
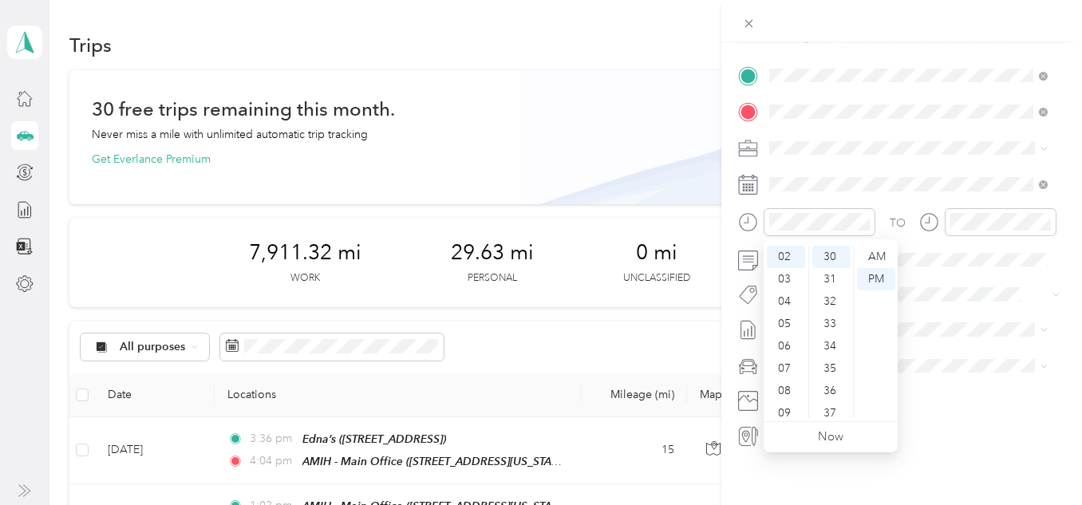
click at [964, 207] on div "TO Add photo" at bounding box center [901, 256] width 327 height 386
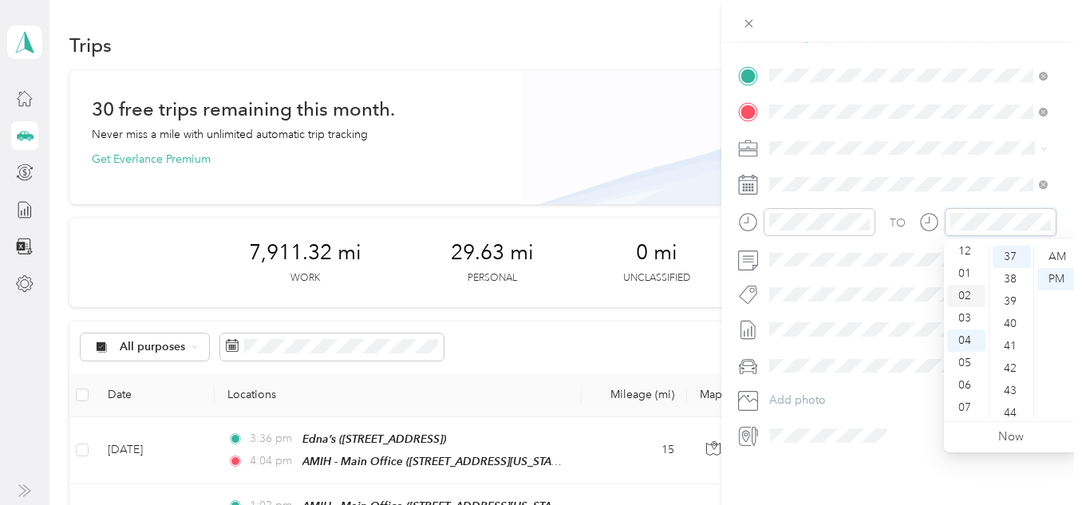
scroll to position [0, 0]
click at [967, 304] on div "02" at bounding box center [967, 302] width 38 height 22
click at [1012, 298] on div "35" at bounding box center [1012, 292] width 38 height 22
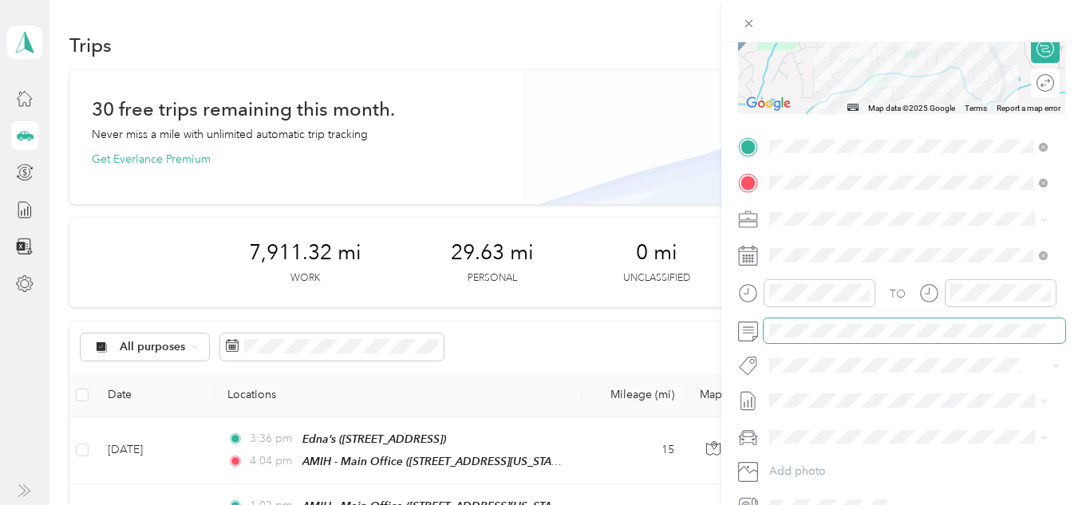
scroll to position [0, 0]
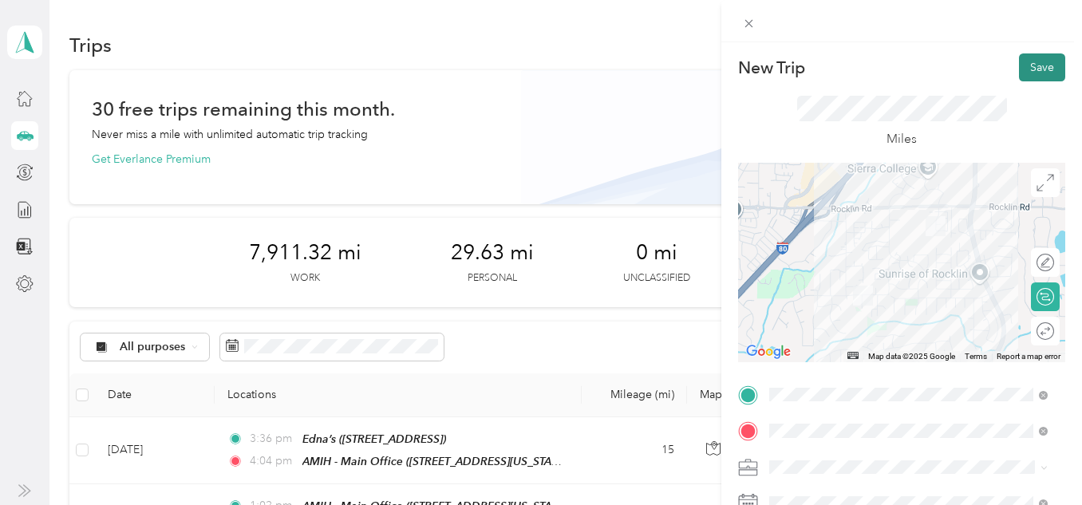
click at [1035, 65] on button "Save" at bounding box center [1042, 67] width 46 height 28
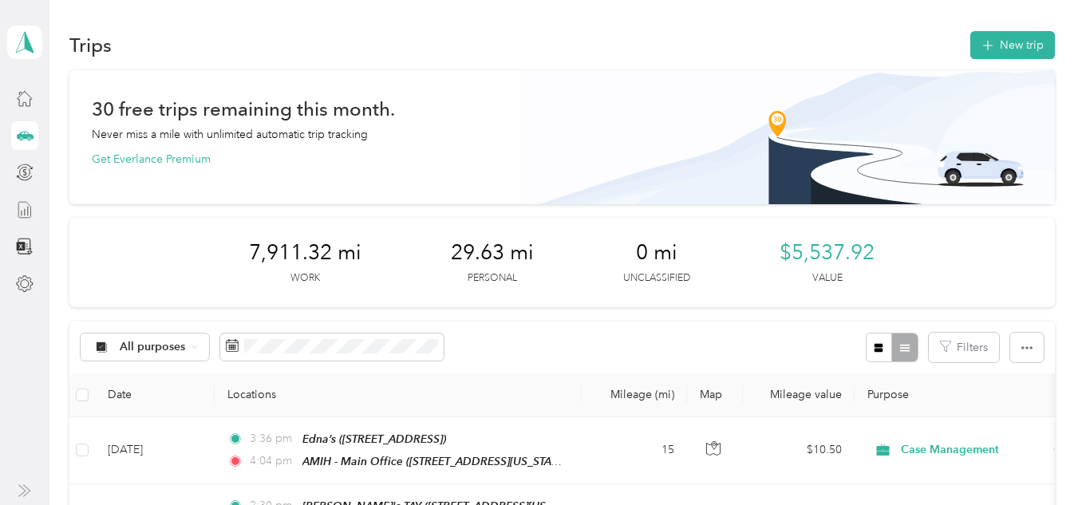
click at [35, 209] on div at bounding box center [24, 210] width 27 height 29
